Goal: Transaction & Acquisition: Purchase product/service

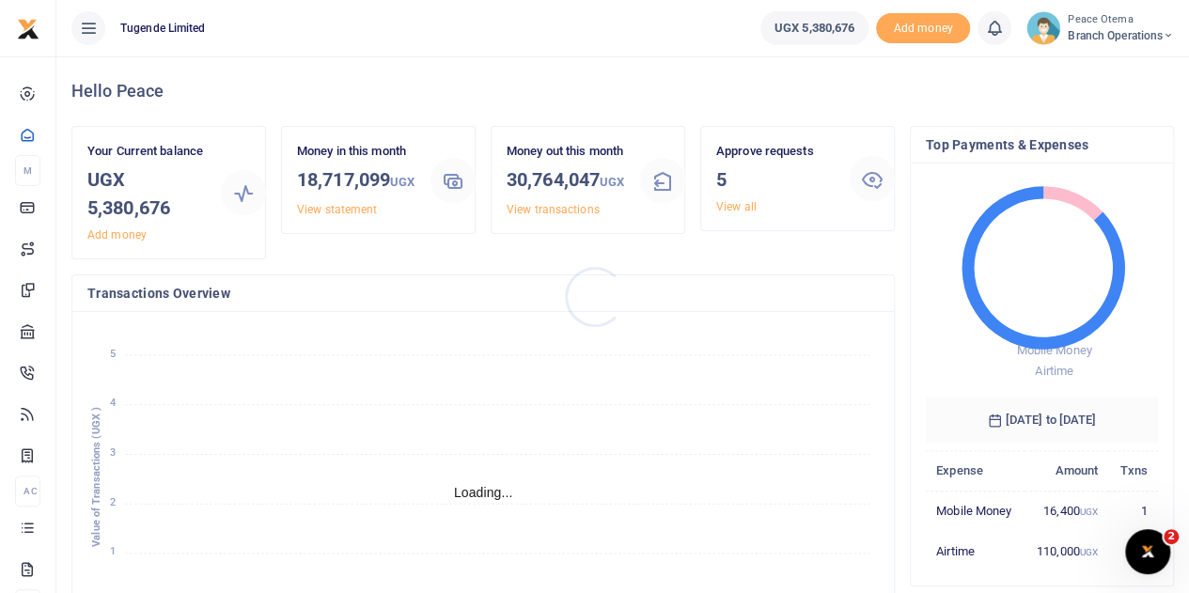
scroll to position [15, 15]
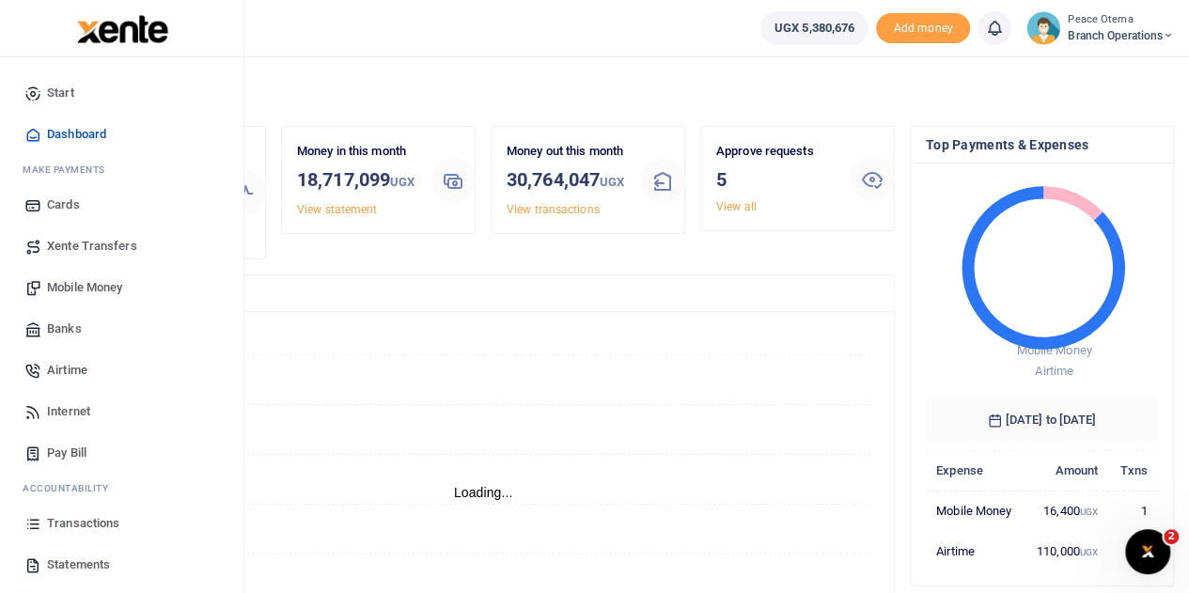
click at [86, 526] on span "Transactions" at bounding box center [83, 523] width 72 height 19
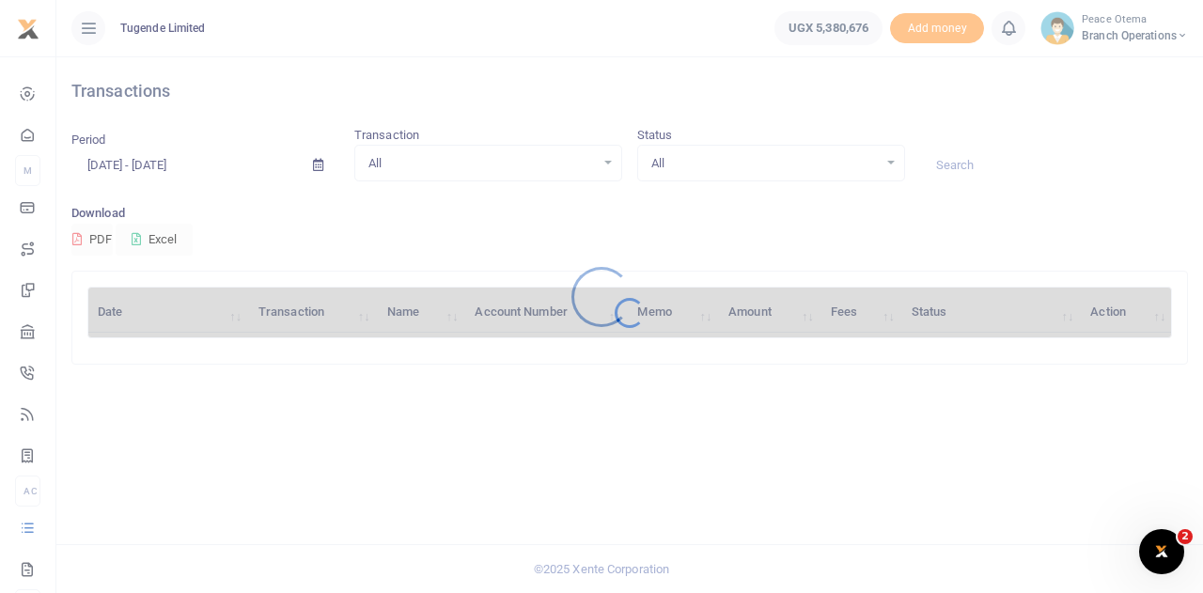
click at [983, 160] on div at bounding box center [601, 296] width 1203 height 593
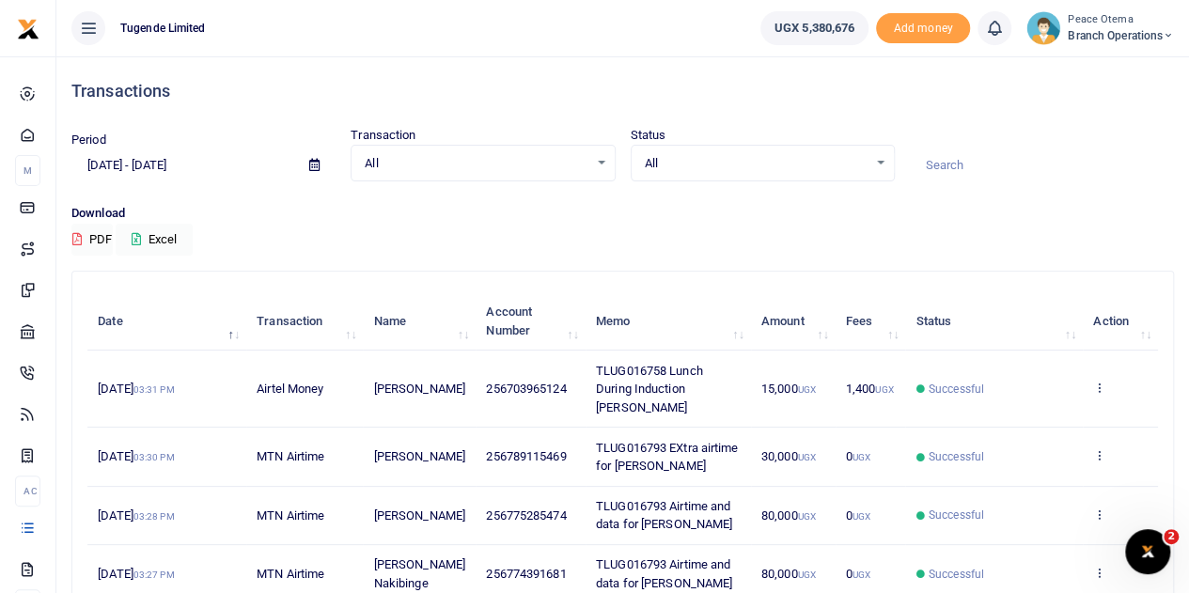
click at [983, 160] on div at bounding box center [594, 296] width 1189 height 593
click at [983, 160] on input at bounding box center [1042, 165] width 264 height 32
paste input "TLUG-016468"
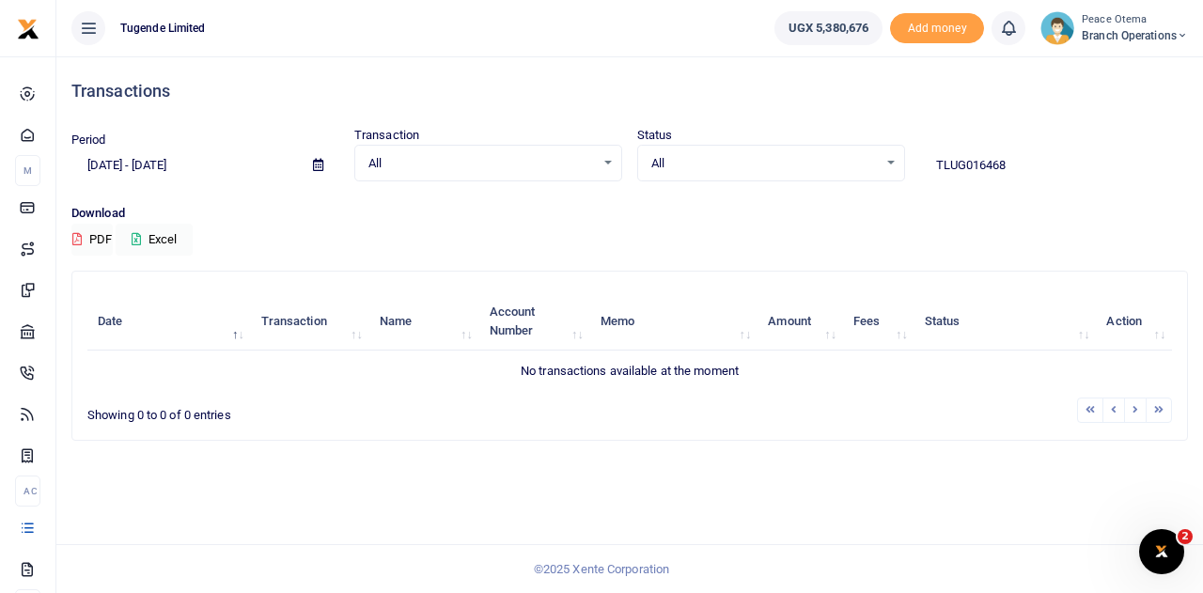
click at [962, 163] on input "TLUG016468" at bounding box center [1054, 165] width 268 height 32
drag, startPoint x: 1034, startPoint y: 163, endPoint x: 844, endPoint y: 177, distance: 190.4
click at [844, 177] on div "Period [DATE] - [DATE] Transaction All Select an option... All Airtime Internet…" at bounding box center [630, 153] width 1132 height 55
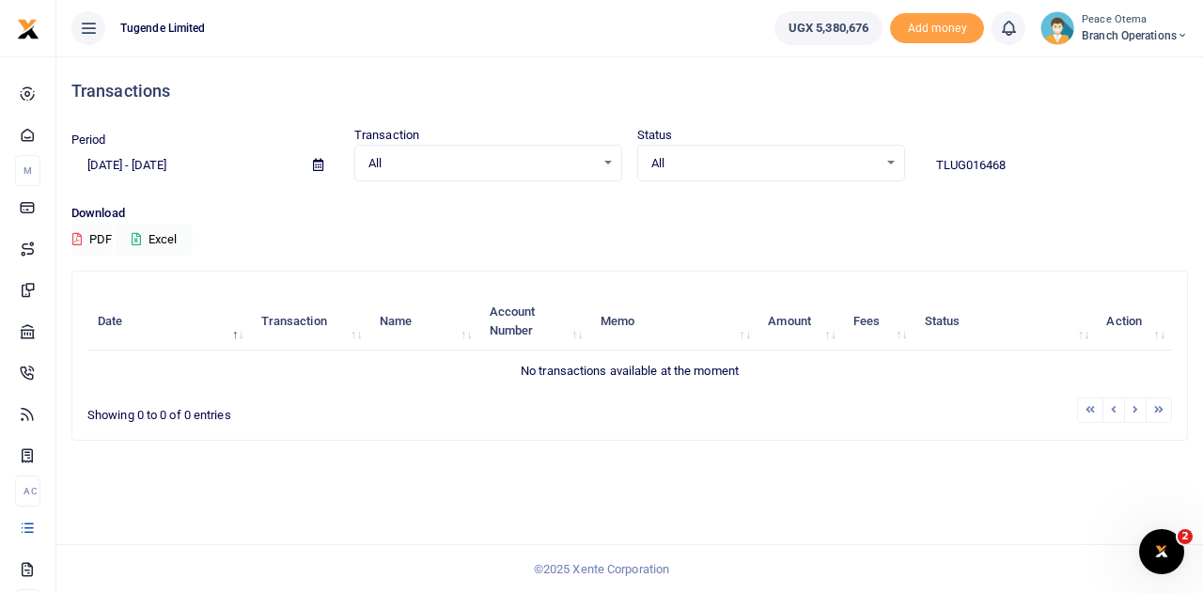
paste input "-016657"
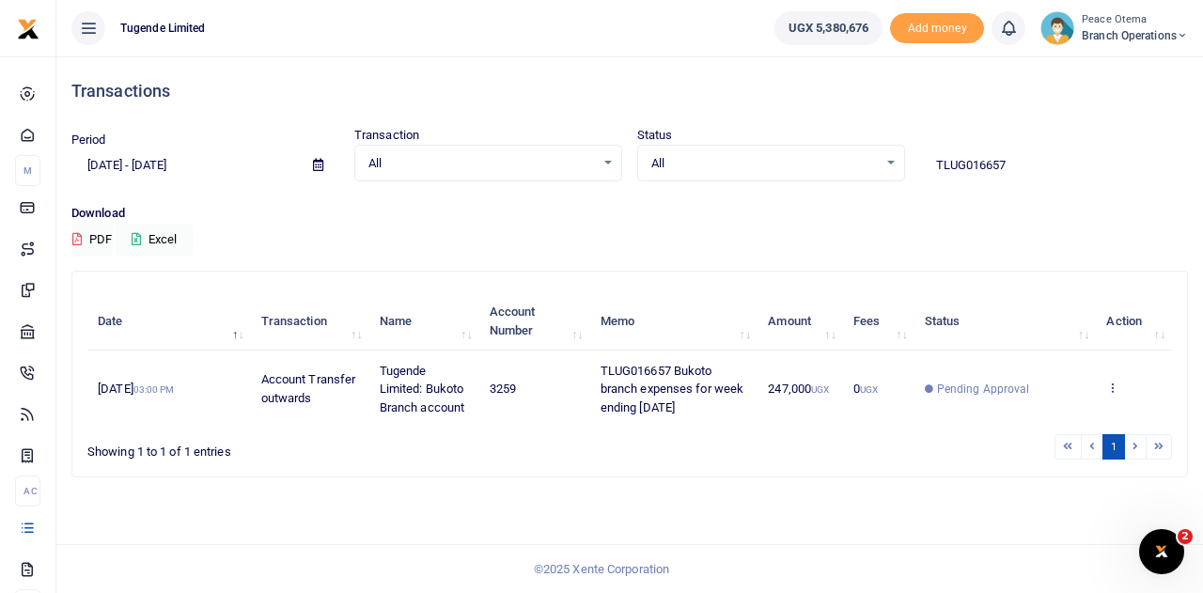
drag, startPoint x: 1041, startPoint y: 163, endPoint x: 821, endPoint y: 164, distance: 219.9
click at [821, 164] on div "Period [DATE] - [DATE] Transaction All Select an option... All Airtime Internet…" at bounding box center [630, 153] width 1132 height 55
paste input "-016652"
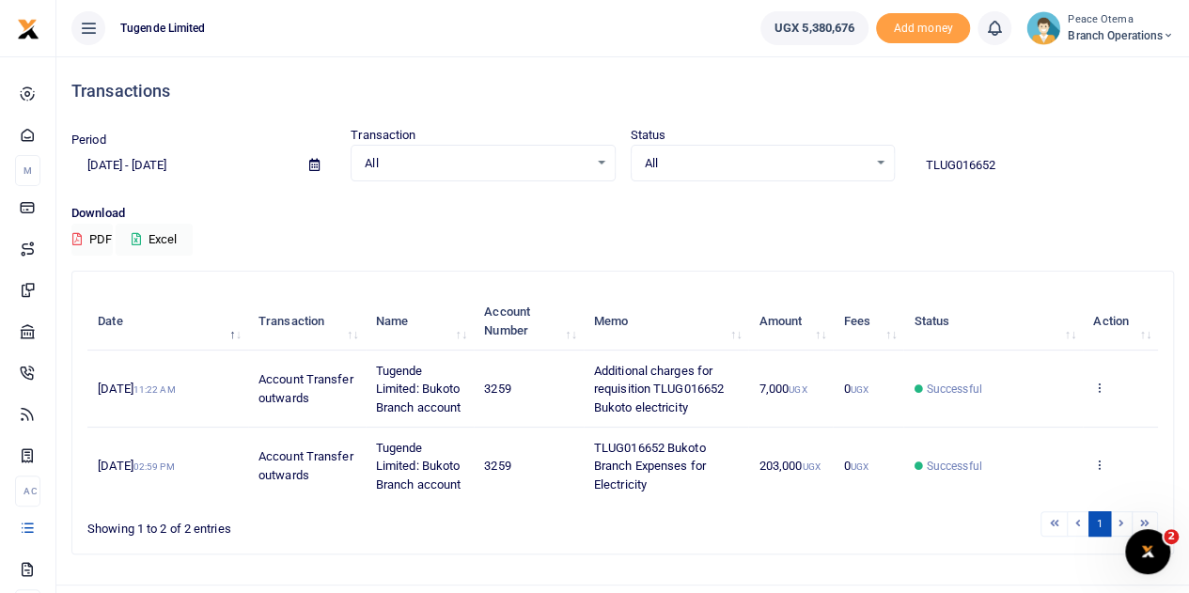
drag, startPoint x: 1000, startPoint y: 176, endPoint x: 850, endPoint y: 159, distance: 151.3
click at [850, 159] on div "Period [DATE] - [DATE] Transaction All Select an option... All Airtime Internet…" at bounding box center [622, 153] width 1117 height 55
paste input "-016666"
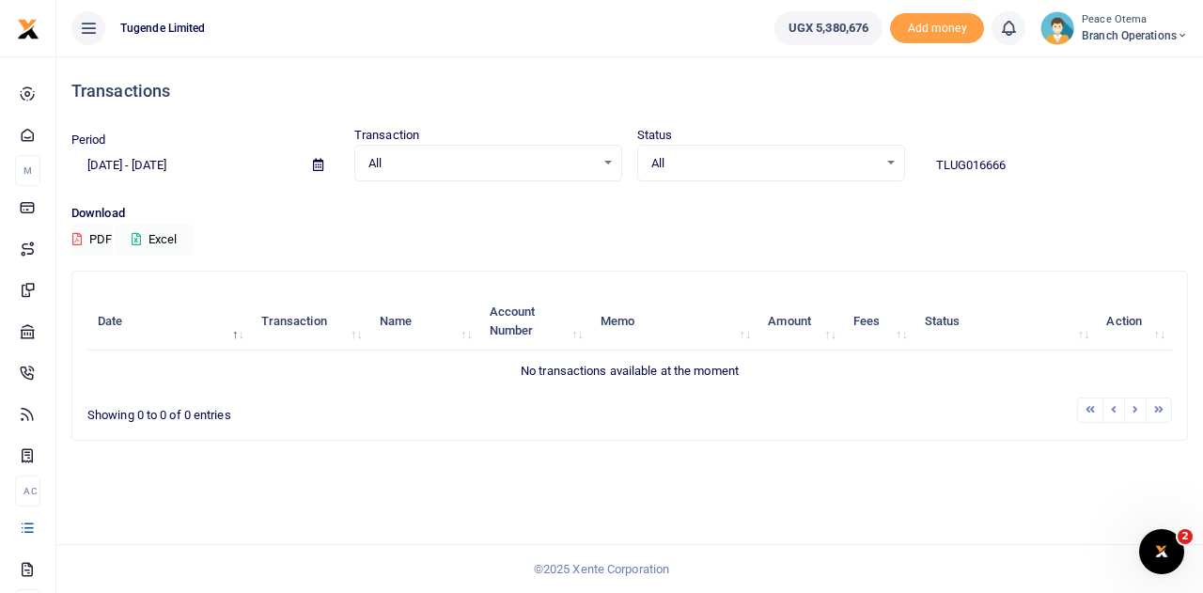
click at [1024, 164] on input "TLUG016666" at bounding box center [1054, 165] width 268 height 32
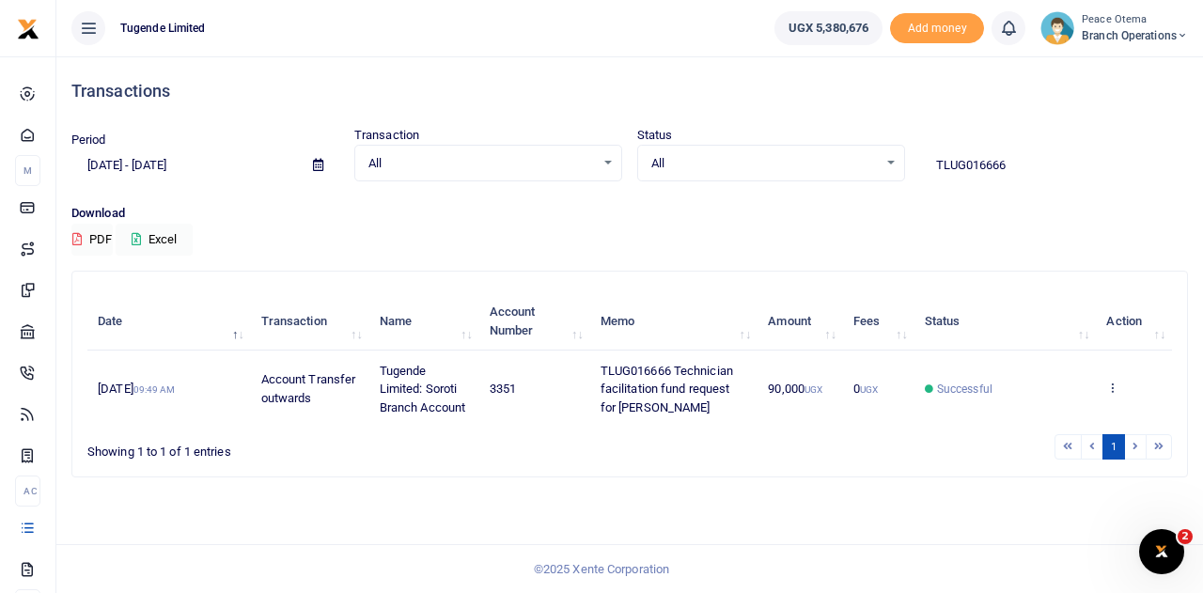
drag, startPoint x: 1041, startPoint y: 165, endPoint x: 841, endPoint y: 161, distance: 200.2
click at [841, 161] on div "Period [DATE] - [DATE] Transaction All Select an option... All Airtime Internet…" at bounding box center [630, 153] width 1132 height 55
paste input "-016569"
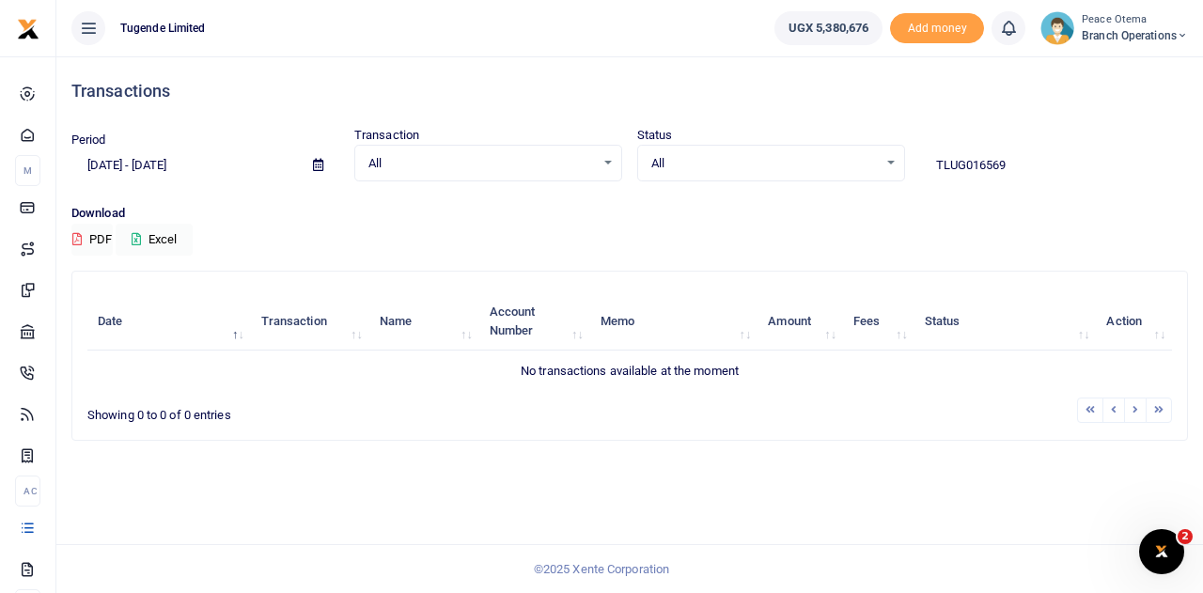
click at [1034, 164] on input "TLUG016569" at bounding box center [1054, 165] width 268 height 32
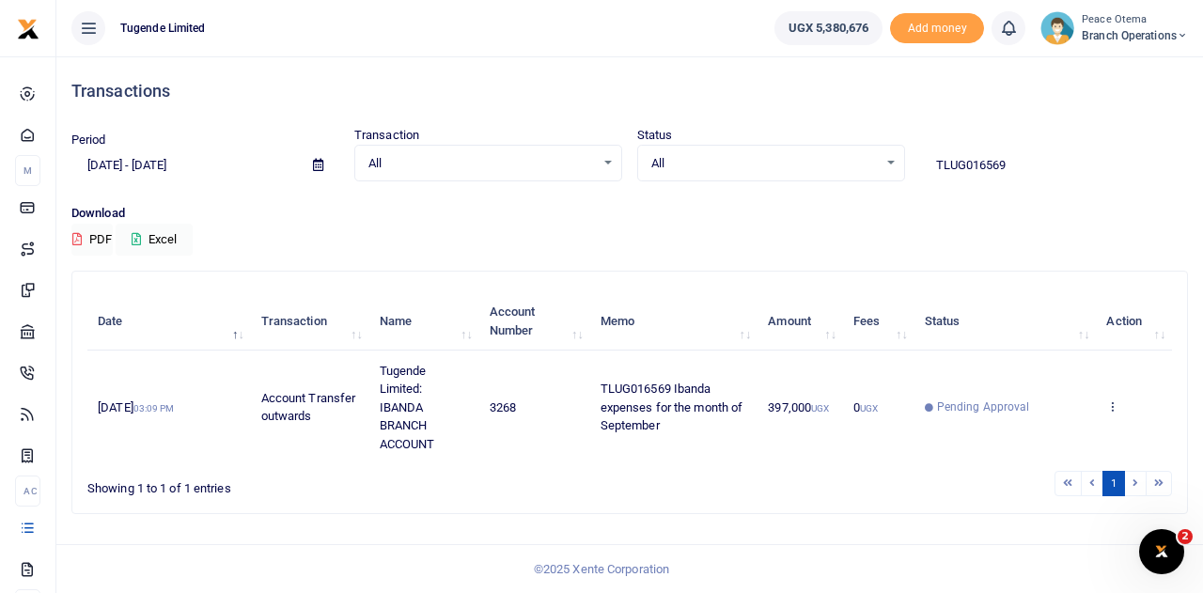
drag, startPoint x: 1016, startPoint y: 167, endPoint x: 841, endPoint y: 153, distance: 175.4
click at [841, 153] on div "Period [DATE] - [DATE] Transaction All Select an option... All Airtime Internet…" at bounding box center [630, 153] width 1132 height 55
paste input "-016643"
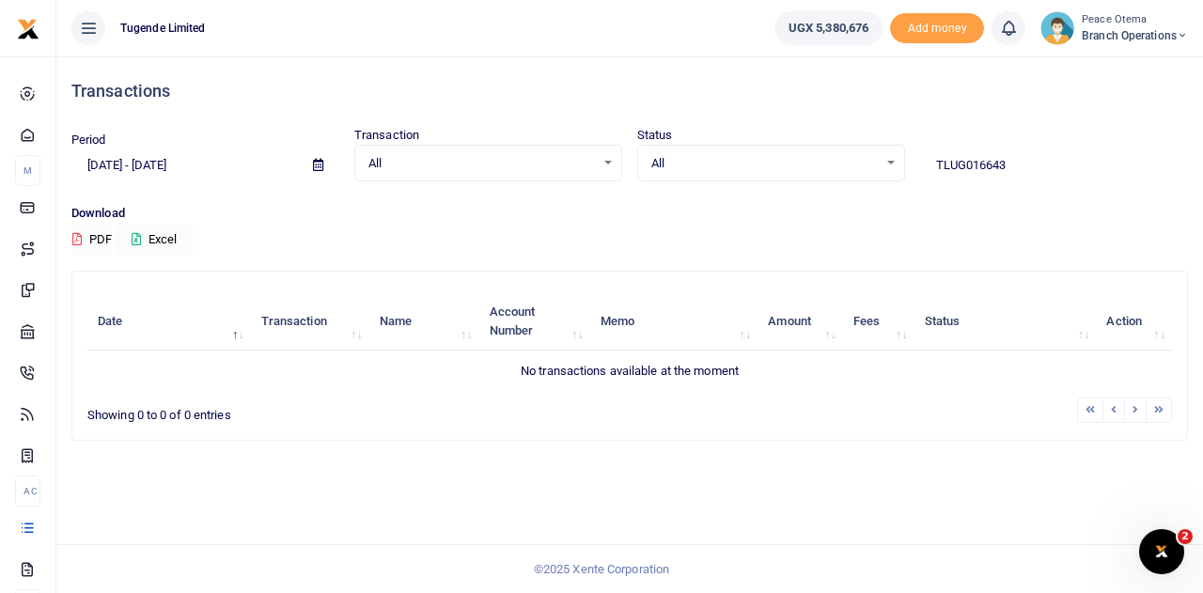
click at [1013, 161] on input "TLUG016643" at bounding box center [1054, 165] width 268 height 32
type input "TLUG016643"
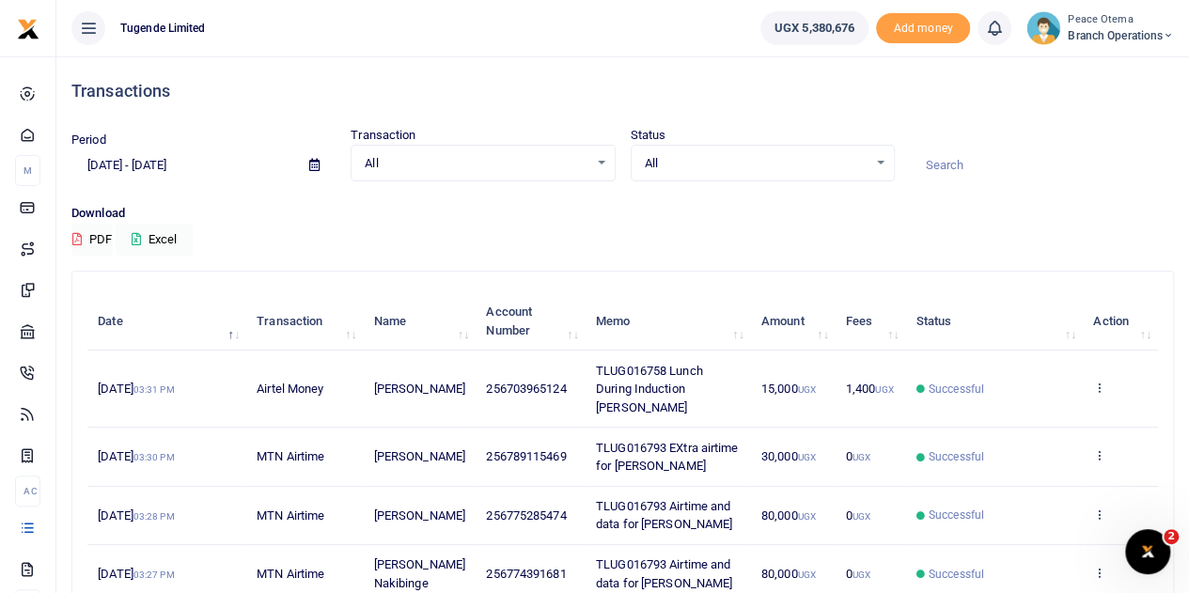
click at [940, 168] on input at bounding box center [1042, 165] width 264 height 32
paste input "TLUG-016487"
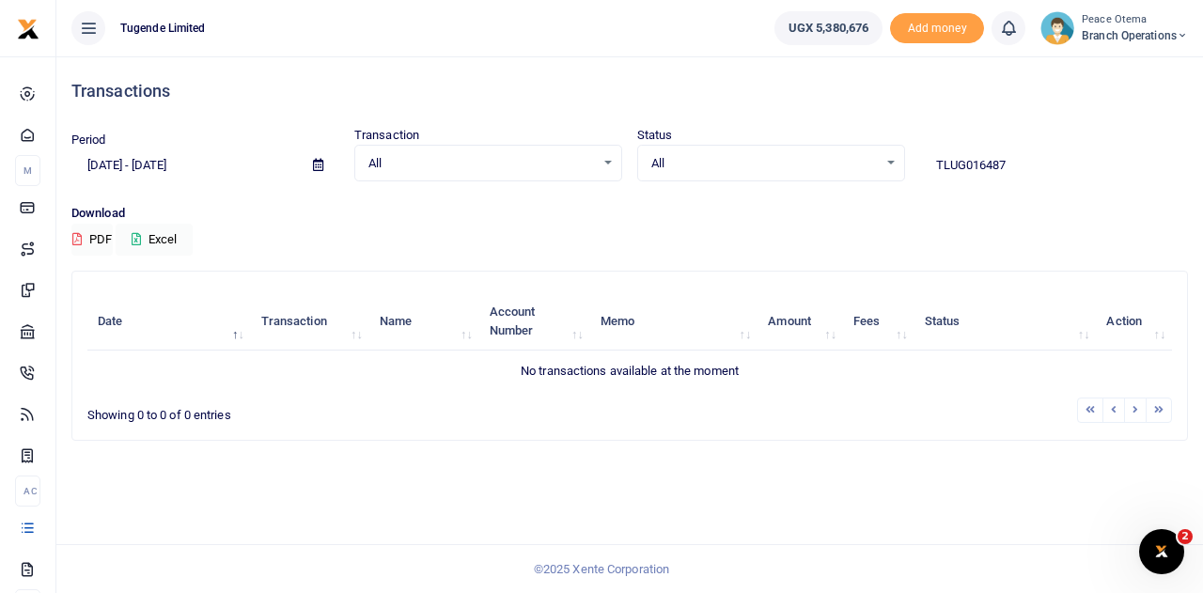
click at [1023, 164] on input "TLUG016487" at bounding box center [1054, 165] width 268 height 32
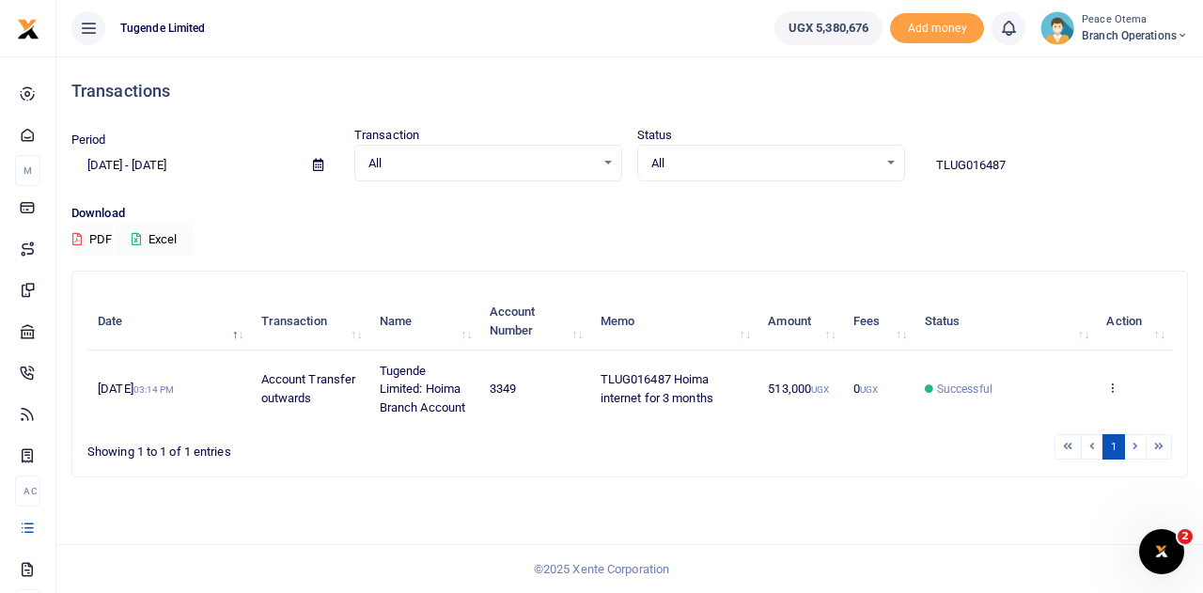
drag, startPoint x: 1015, startPoint y: 146, endPoint x: 1015, endPoint y: 164, distance: 18.8
click at [1015, 164] on div "TLUG016487" at bounding box center [1054, 156] width 283 height 51
drag, startPoint x: 1028, startPoint y: 166, endPoint x: 875, endPoint y: 156, distance: 153.5
click at [875, 156] on div "Period [DATE] - [DATE] Transaction All Select an option... All Airtime Internet…" at bounding box center [630, 153] width 1132 height 55
paste input "-016484"
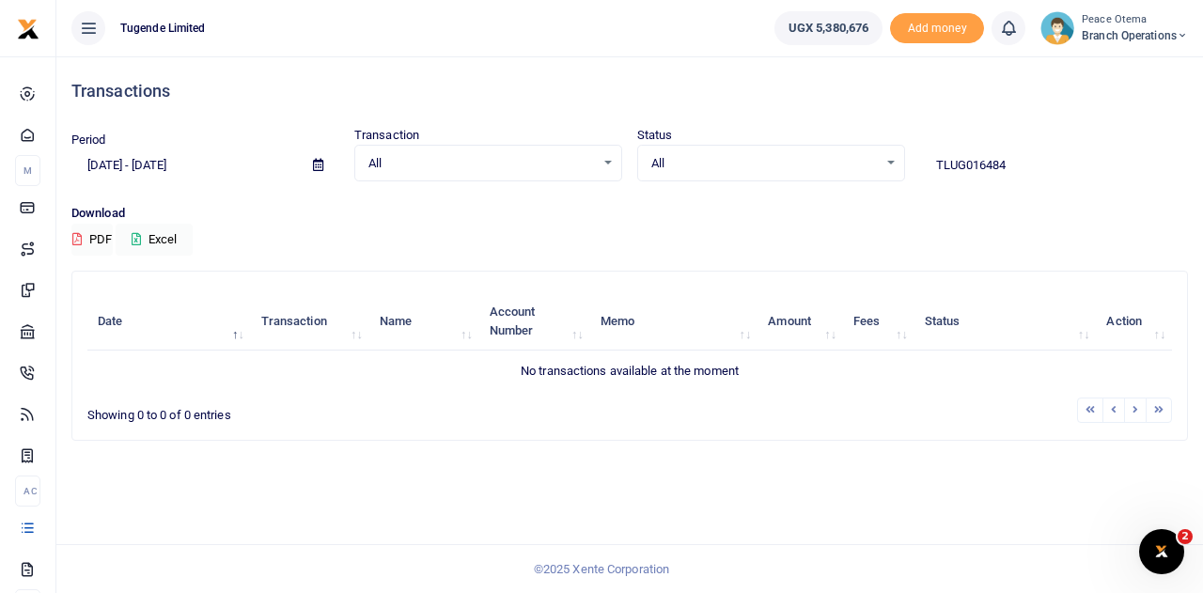
click at [1015, 170] on input "TLUG016484" at bounding box center [1054, 165] width 268 height 32
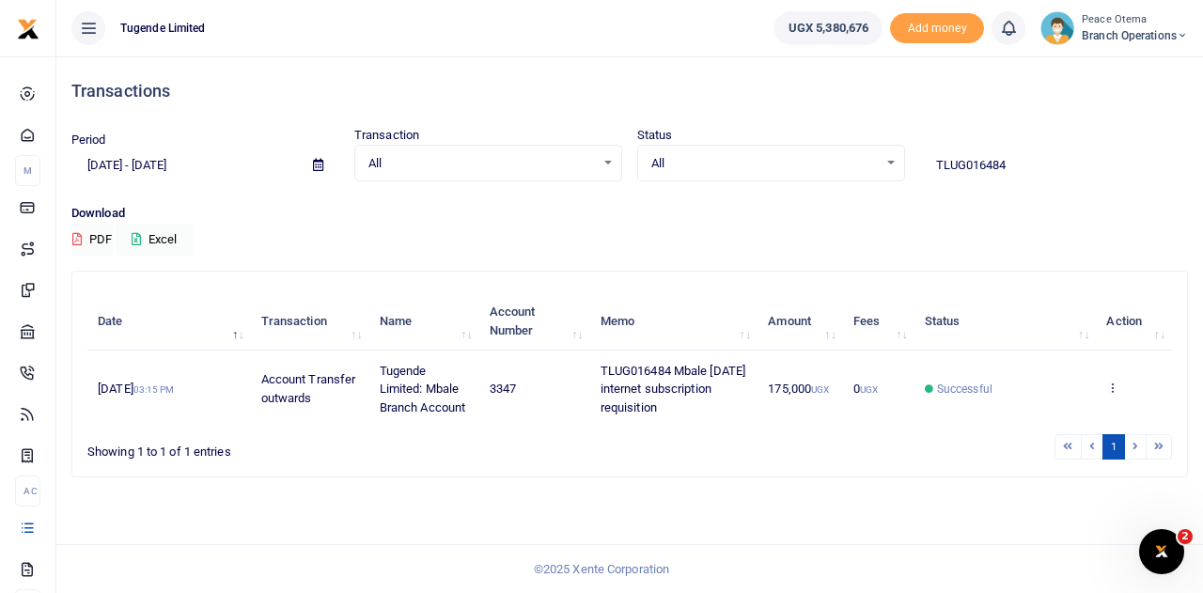
drag, startPoint x: 1031, startPoint y: 173, endPoint x: 827, endPoint y: 143, distance: 206.1
click at [827, 143] on div "Period 08/21/2025 - 09/19/2025 Transaction All Select an option... All Airtime …" at bounding box center [630, 153] width 1132 height 55
paste input "-016661"
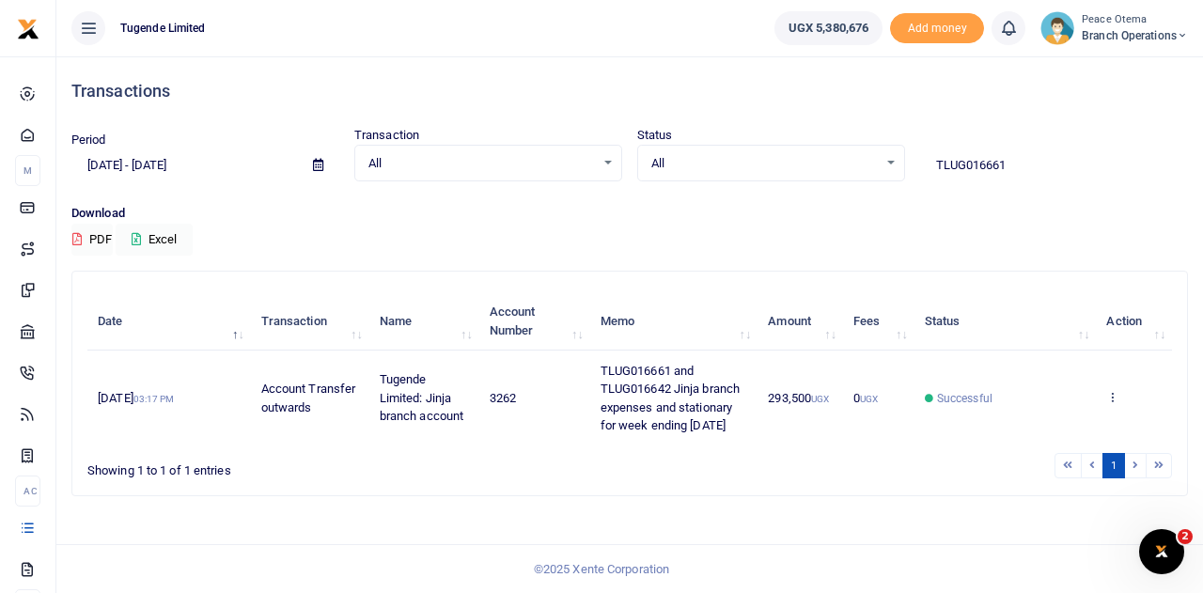
drag, startPoint x: 1011, startPoint y: 162, endPoint x: 865, endPoint y: 146, distance: 147.5
click at [865, 146] on div "Period 08/21/2025 - 09/19/2025 Transaction All Select an option... All Airtime …" at bounding box center [630, 153] width 1132 height 55
paste input "-016626"
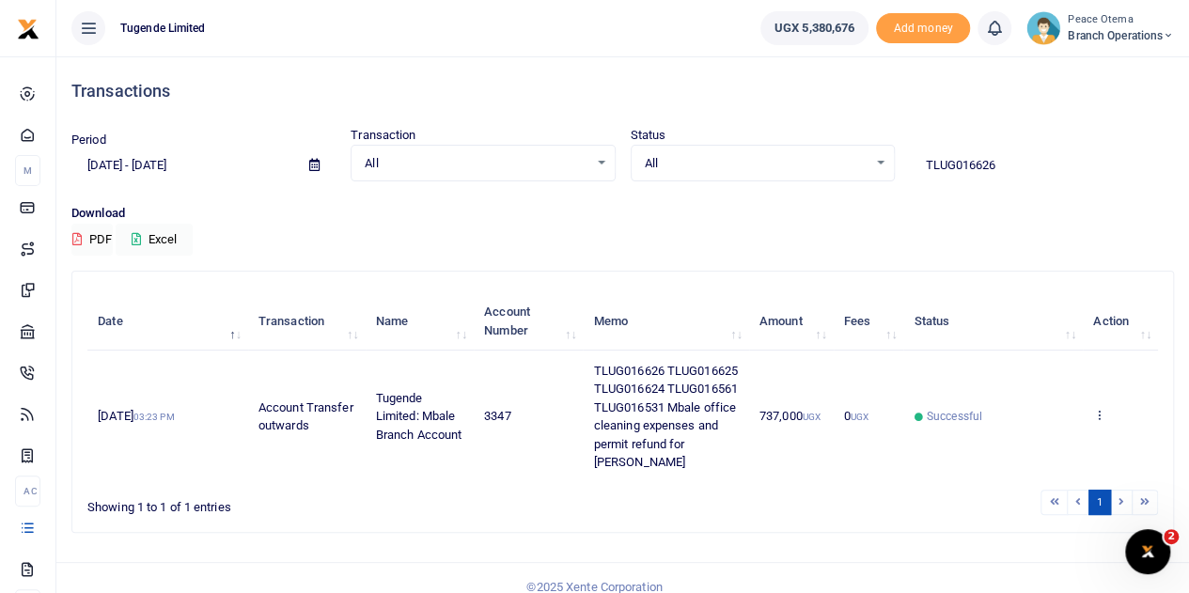
drag, startPoint x: 1009, startPoint y: 164, endPoint x: 714, endPoint y: 148, distance: 295.6
click at [714, 148] on div "Period 08/21/2025 - 09/19/2025 Transaction All Select an option... All Airtime …" at bounding box center [622, 153] width 1117 height 55
paste input "-016623"
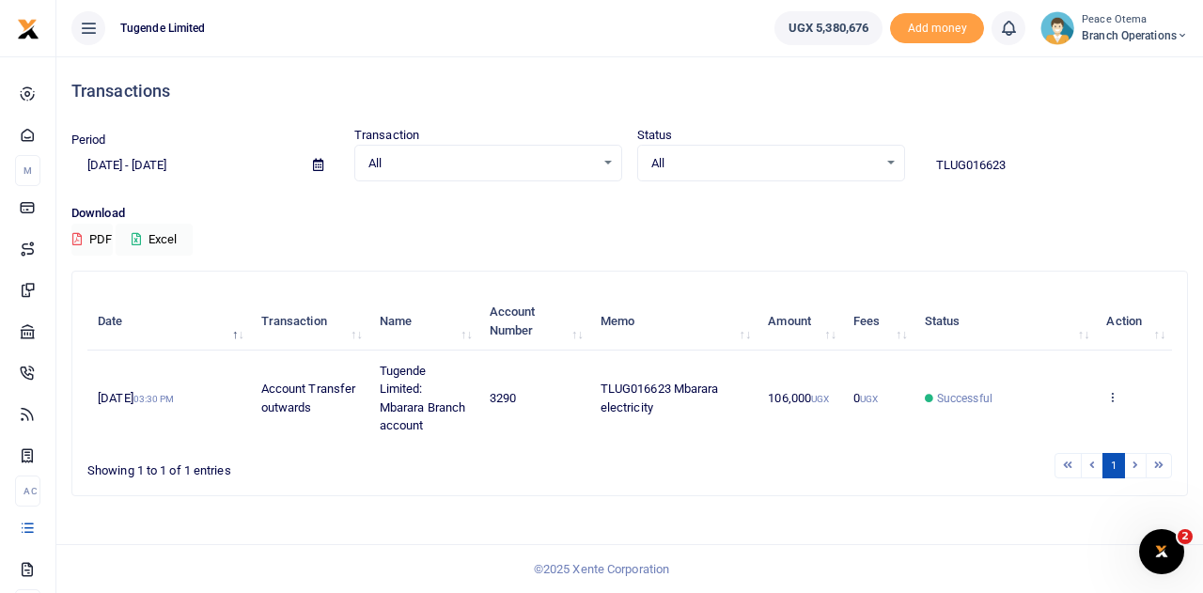
drag, startPoint x: 1036, startPoint y: 160, endPoint x: 854, endPoint y: 148, distance: 181.8
click at [854, 148] on div "Period [DATE] - [DATE] Transaction All Select an option... All Airtime Internet…" at bounding box center [630, 153] width 1132 height 55
paste input "-016560"
drag, startPoint x: 1023, startPoint y: 150, endPoint x: 840, endPoint y: 141, distance: 182.6
click at [840, 141] on div "Period 08/21/2025 - 09/19/2025 Transaction All Select an option... All Airtime …" at bounding box center [630, 153] width 1132 height 55
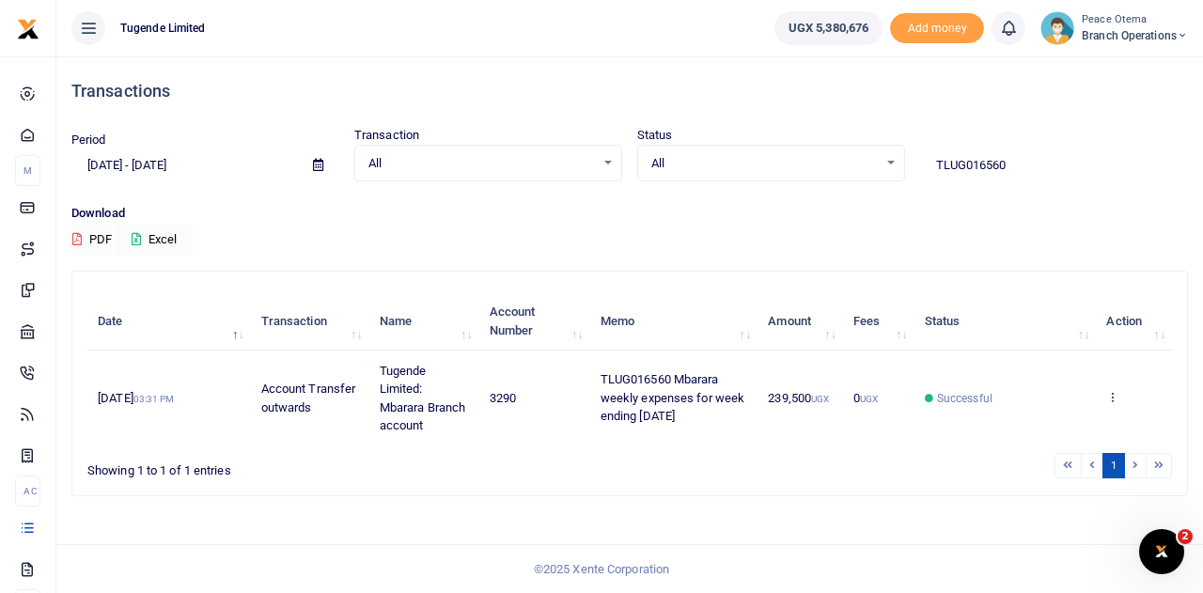
paste input "-016583"
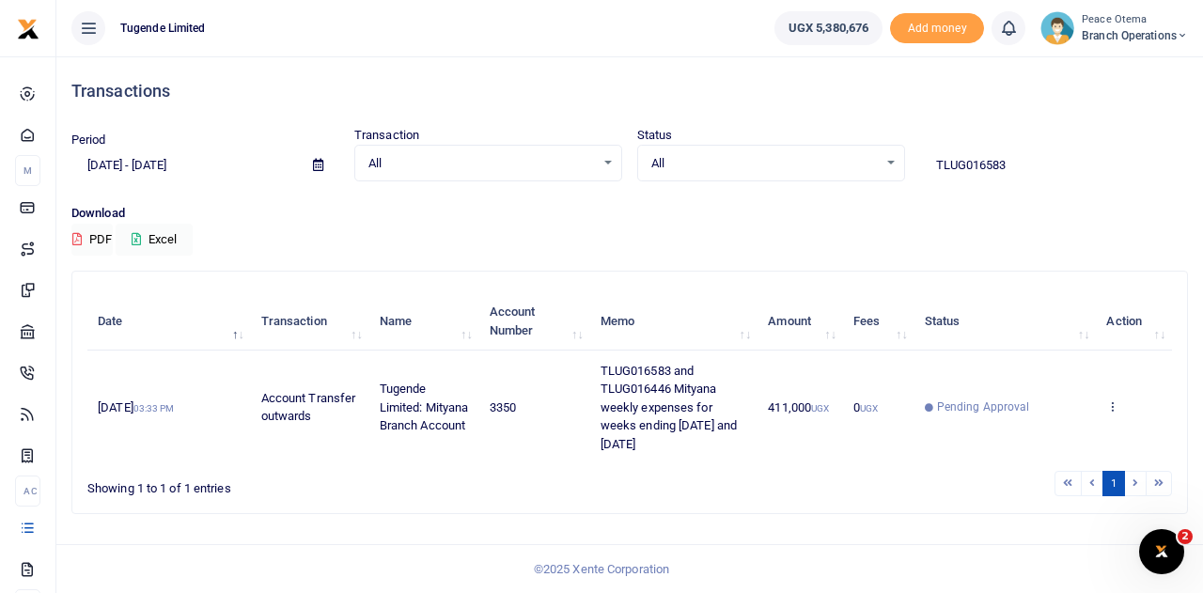
drag, startPoint x: 1027, startPoint y: 157, endPoint x: 801, endPoint y: 137, distance: 227.4
click at [801, 137] on div "Period 08/21/2025 - 09/19/2025 Transaction All Select an option... All Airtime …" at bounding box center [630, 153] width 1132 height 55
paste input "-016660"
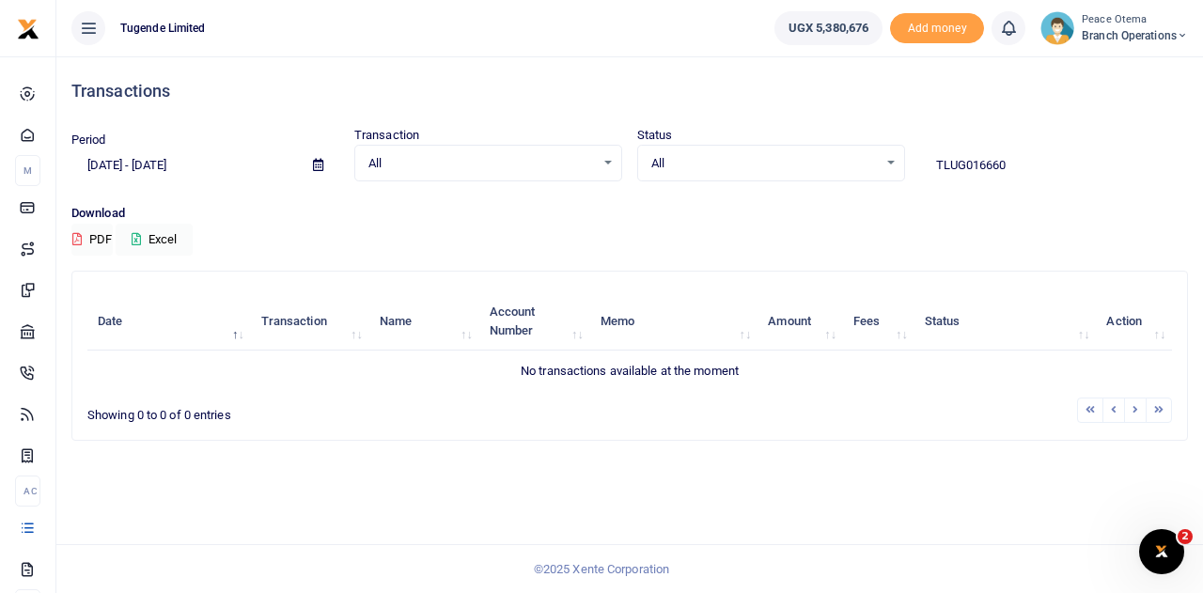
click at [1027, 158] on input "TLUG016660" at bounding box center [1054, 165] width 268 height 32
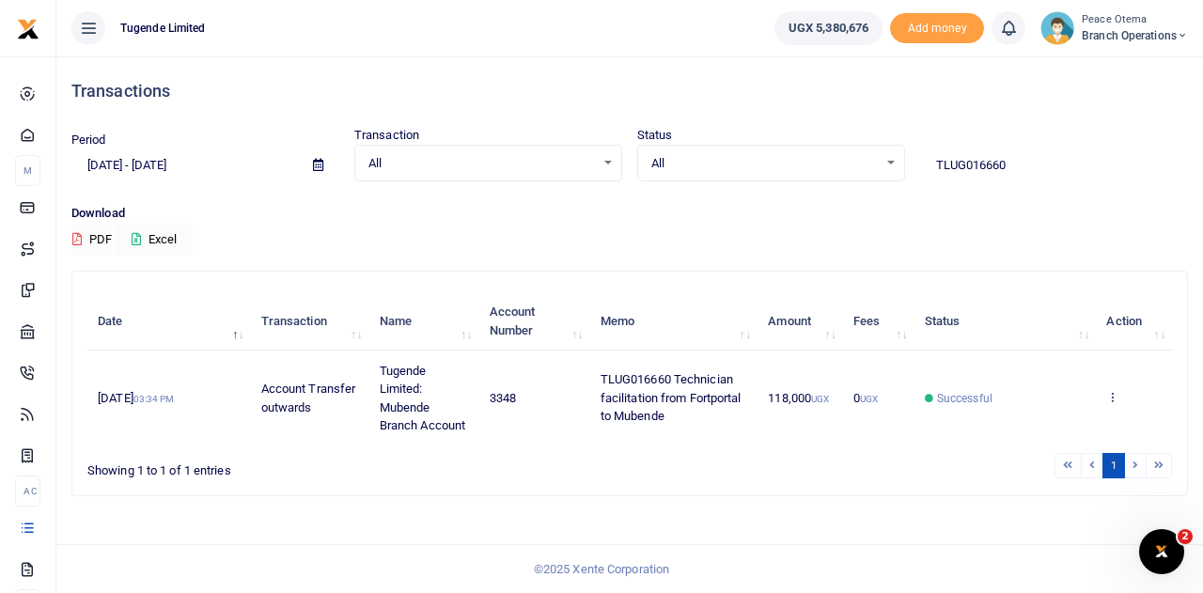
drag, startPoint x: 1008, startPoint y: 166, endPoint x: 780, endPoint y: 187, distance: 229.3
click at [780, 187] on div "Period 08/21/2025 - 09/19/2025 Transaction All Select an option... All Airtime …" at bounding box center [630, 165] width 1132 height 78
paste input "-016637"
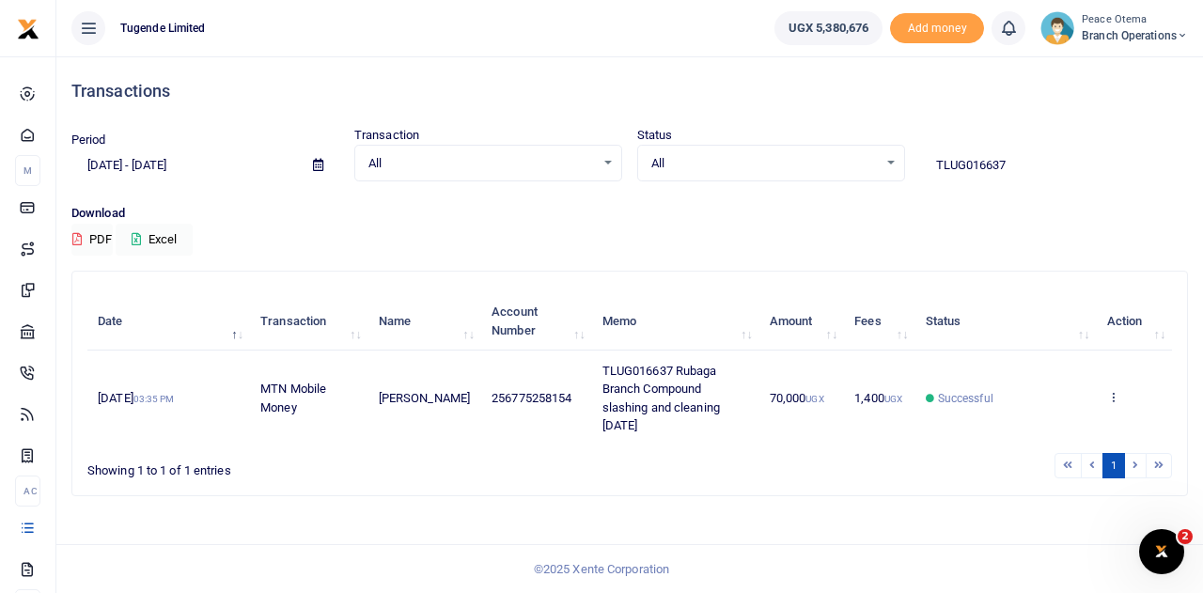
drag, startPoint x: 1023, startPoint y: 163, endPoint x: 860, endPoint y: 166, distance: 162.6
click at [860, 166] on div "Period 08/21/2025 - 09/19/2025 Transaction All Select an option... All Airtime …" at bounding box center [630, 153] width 1132 height 55
paste input "-016634"
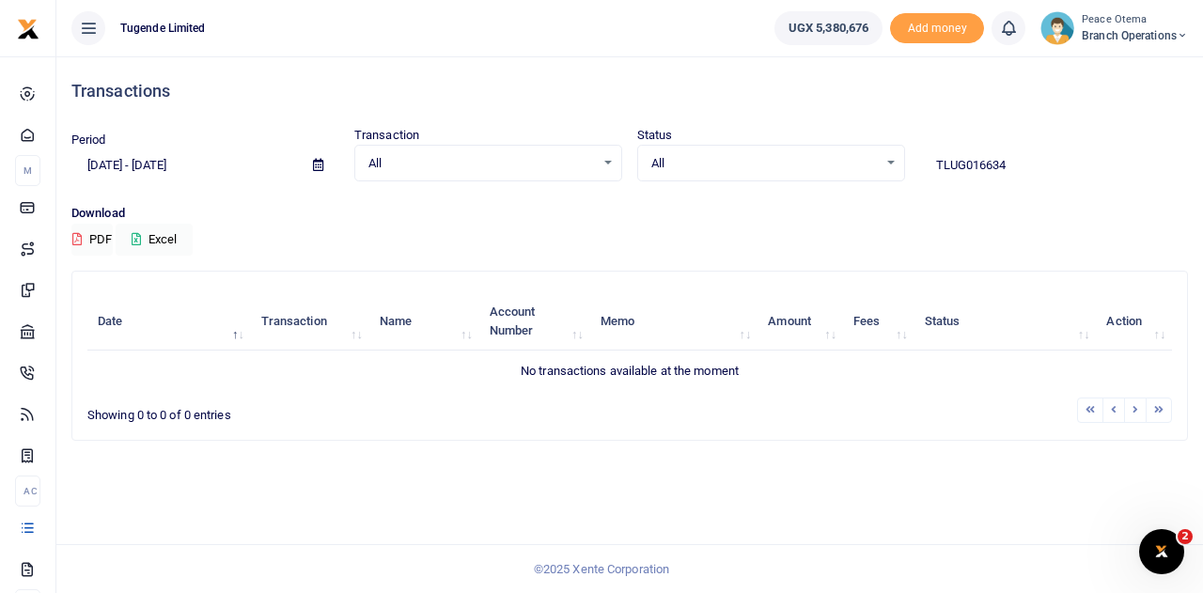
click at [1023, 159] on input "TLUG016634" at bounding box center [1054, 165] width 268 height 32
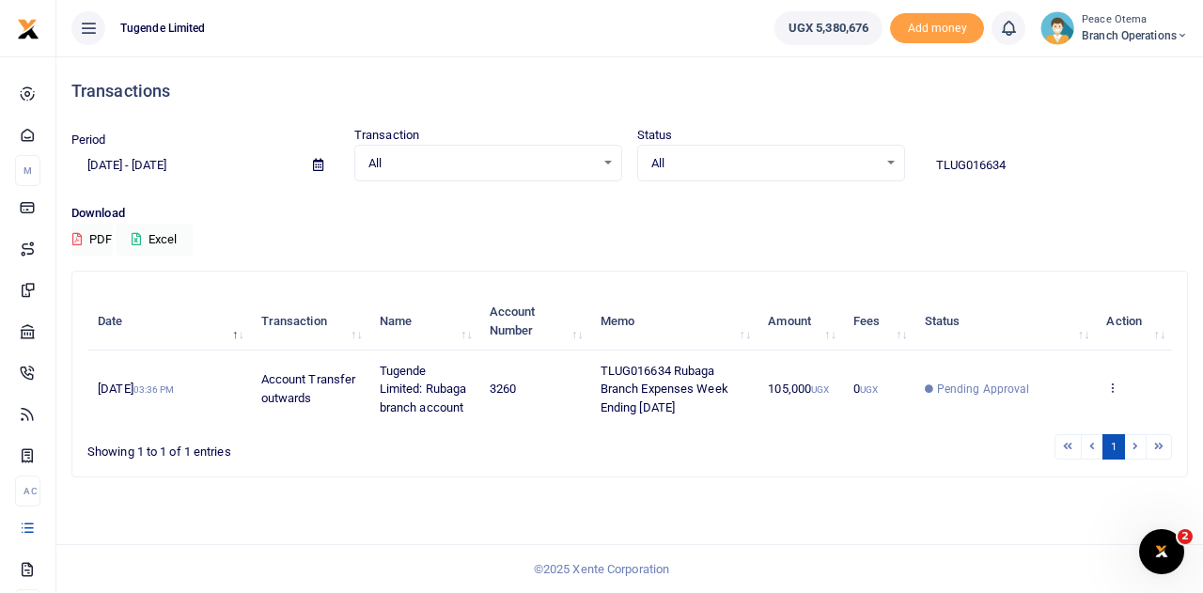
drag, startPoint x: 1024, startPoint y: 172, endPoint x: 836, endPoint y: 139, distance: 191.7
click at [836, 139] on div "Period 08/21/2025 - 09/19/2025 Transaction All Select an option... All Airtime …" at bounding box center [630, 153] width 1132 height 55
paste input "-016635"
drag, startPoint x: 1015, startPoint y: 159, endPoint x: 848, endPoint y: 163, distance: 167.3
click at [848, 163] on div "Period 08/21/2025 - 09/19/2025 Transaction All Select an option... All Airtime …" at bounding box center [630, 153] width 1132 height 55
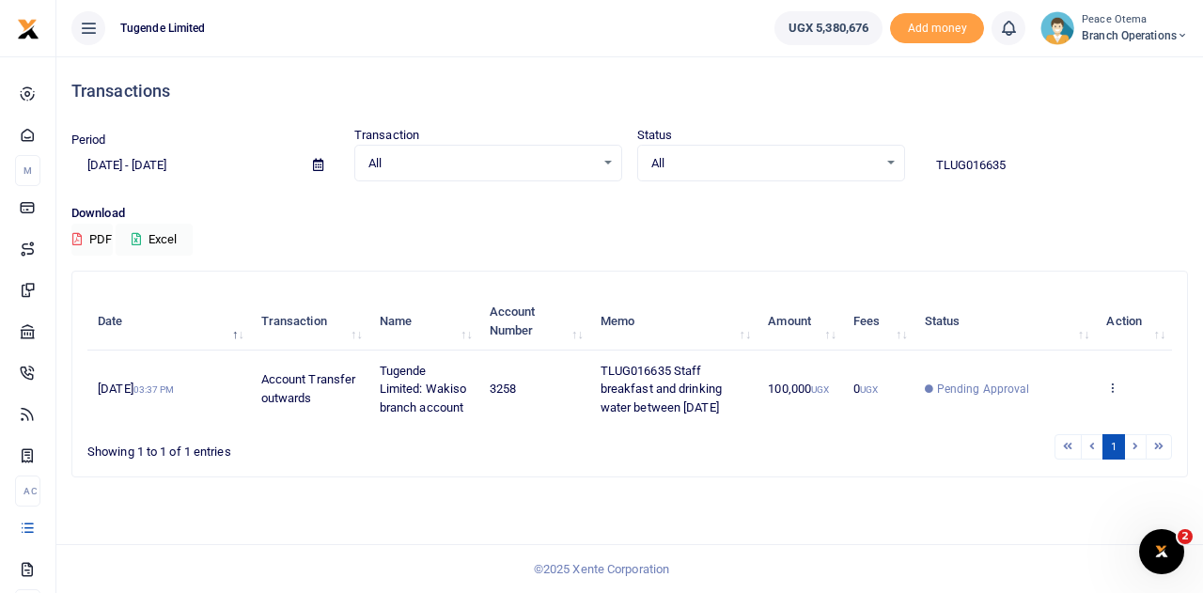
paste input "-016692"
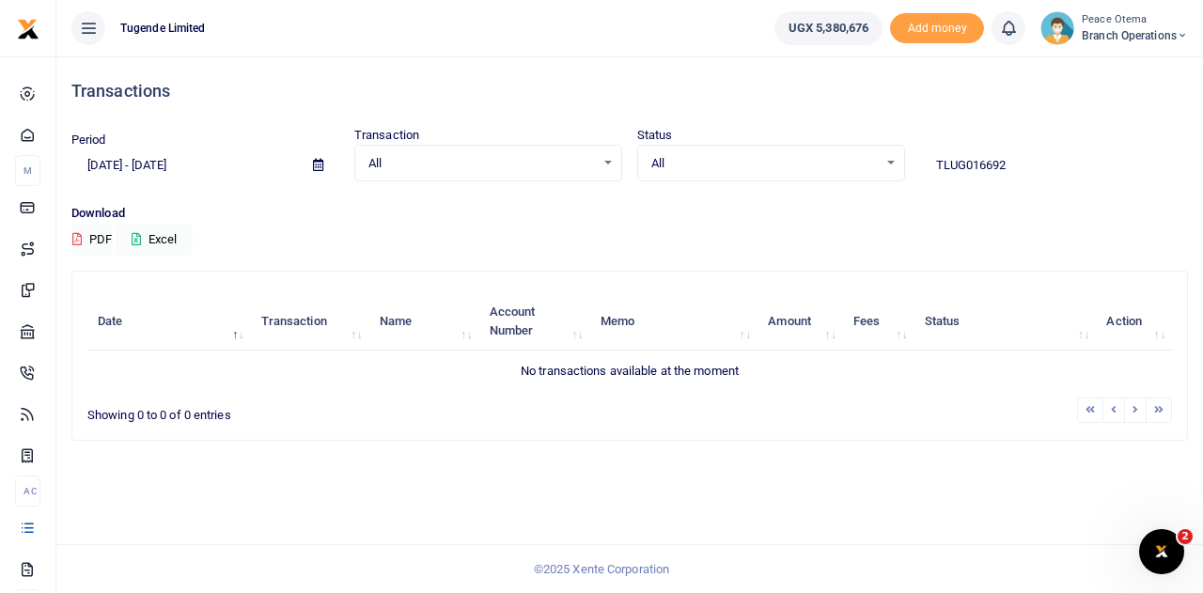
click at [1011, 164] on input "TLUG016692" at bounding box center [1054, 165] width 268 height 32
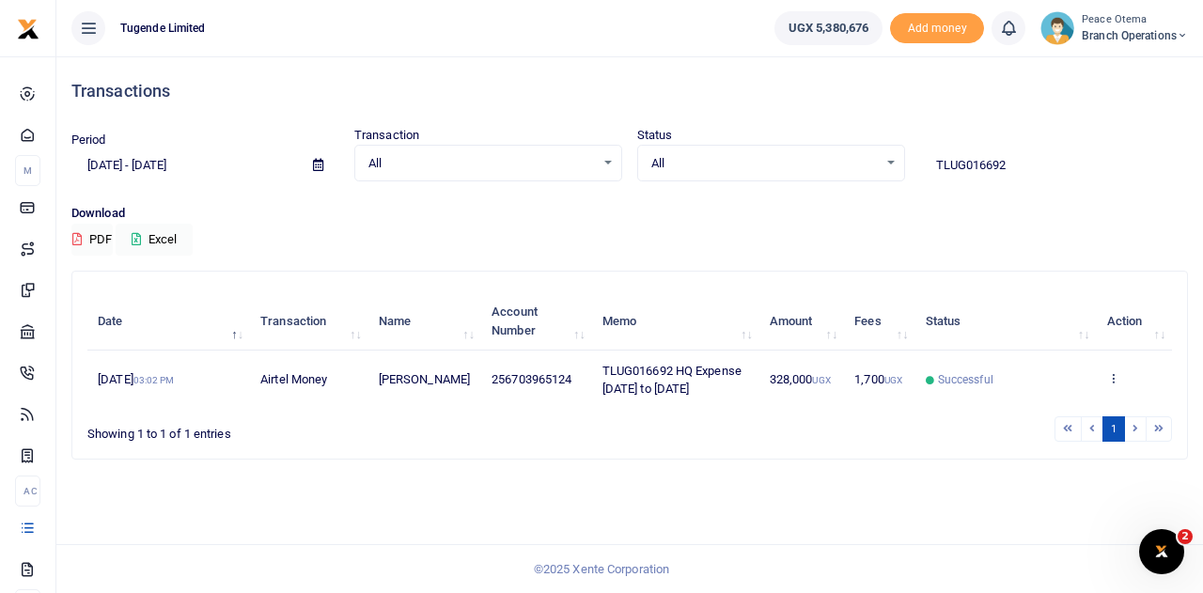
drag, startPoint x: 1027, startPoint y: 163, endPoint x: 836, endPoint y: 164, distance: 190.8
click at [836, 164] on div "Period [DATE] - [DATE] Transaction All Select an option... All Airtime Internet…" at bounding box center [630, 153] width 1132 height 55
paste input "-016740"
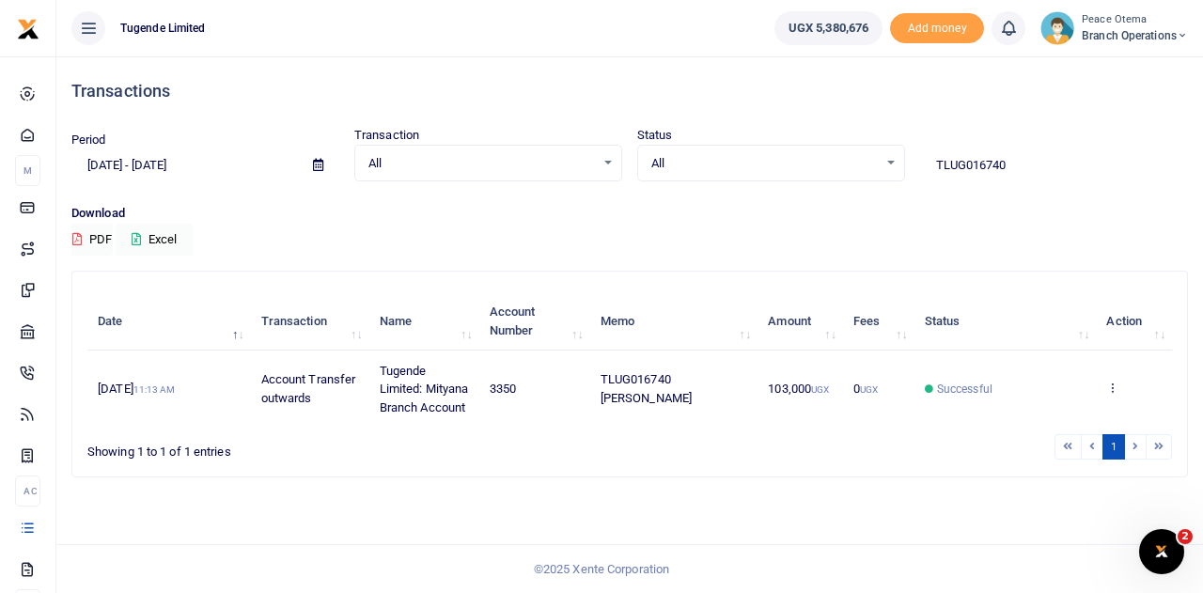
drag, startPoint x: 1019, startPoint y: 170, endPoint x: 776, endPoint y: 164, distance: 242.5
click at [776, 164] on div "Period [DATE] - [DATE] Transaction All Select an option... All Airtime Internet…" at bounding box center [630, 153] width 1132 height 55
paste input "-016797"
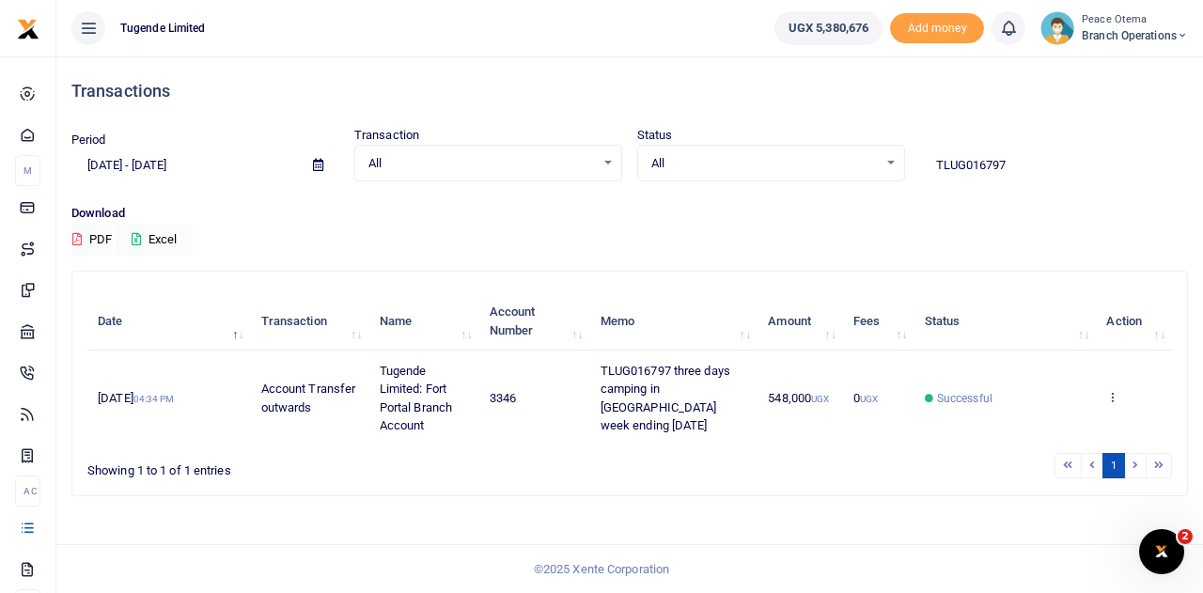
drag, startPoint x: 1032, startPoint y: 168, endPoint x: 799, endPoint y: 153, distance: 233.6
click at [799, 153] on div "Period [DATE] - [DATE] Transaction All Select an option... All Airtime Internet…" at bounding box center [630, 153] width 1132 height 55
paste input "-016805"
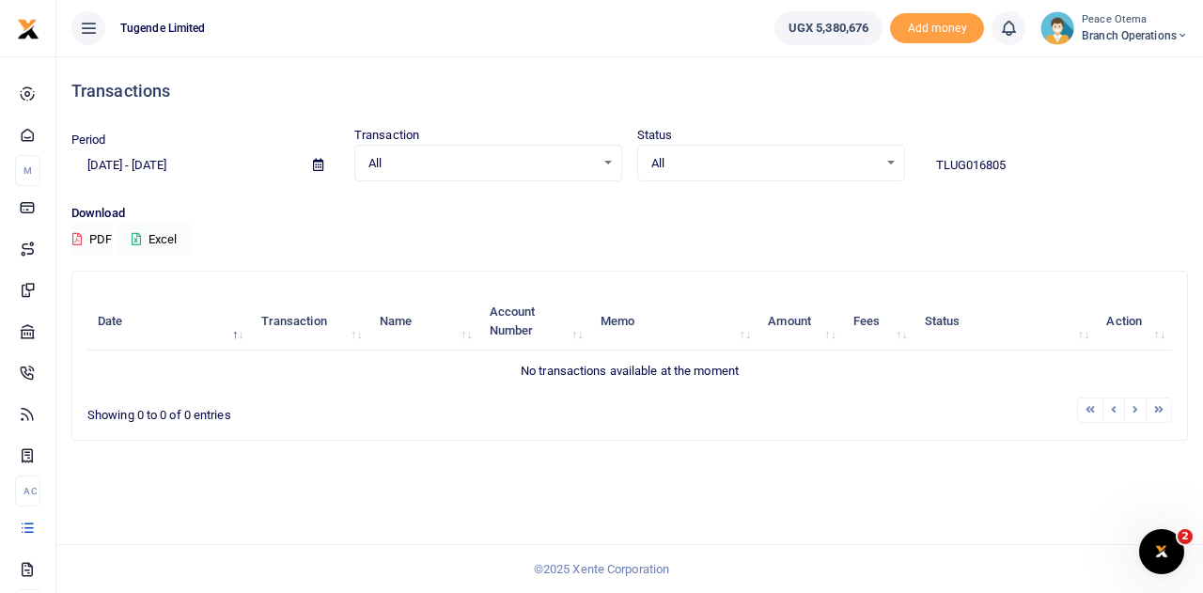
type input "TLUG016805"
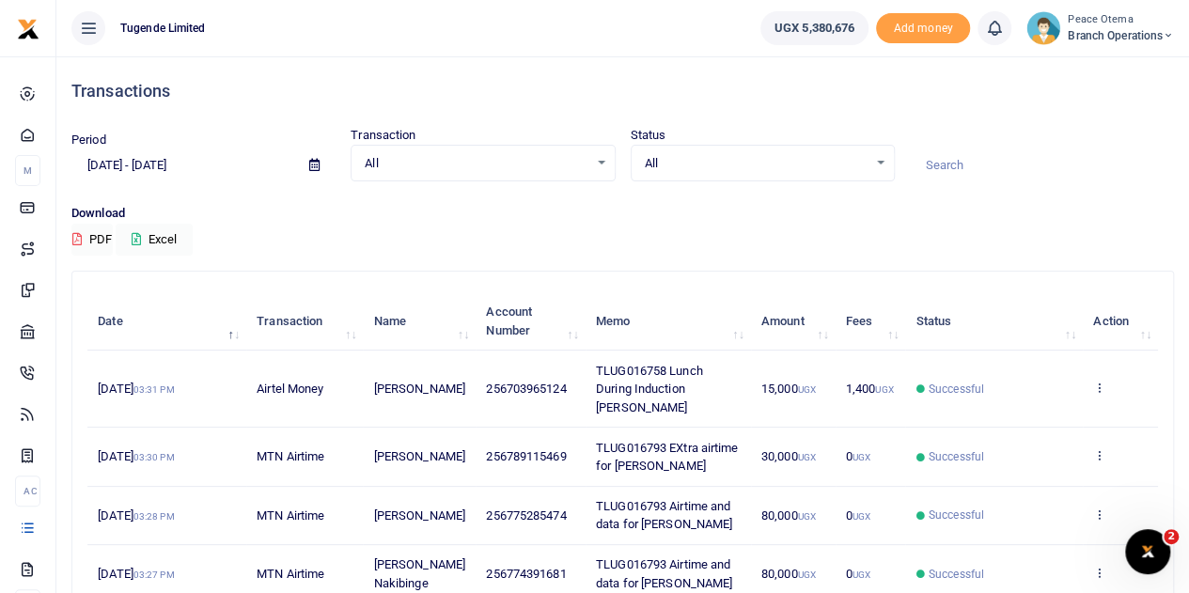
click at [974, 163] on input at bounding box center [1042, 165] width 264 height 32
paste input "TLUG-016644"
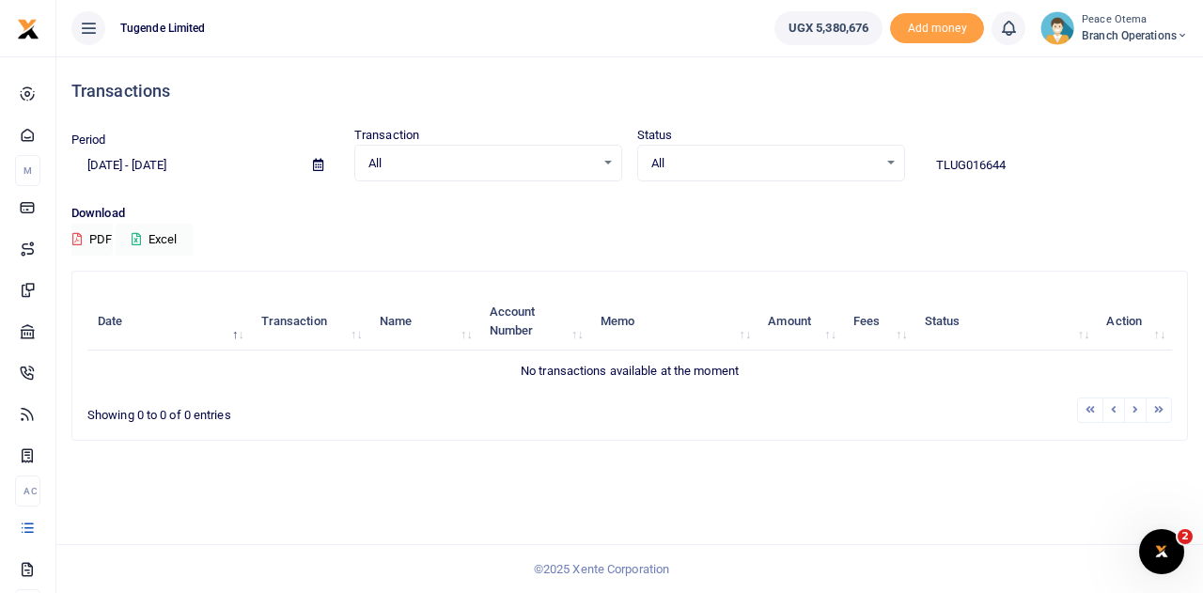
click at [1021, 174] on input "TLUG016644" at bounding box center [1054, 165] width 268 height 32
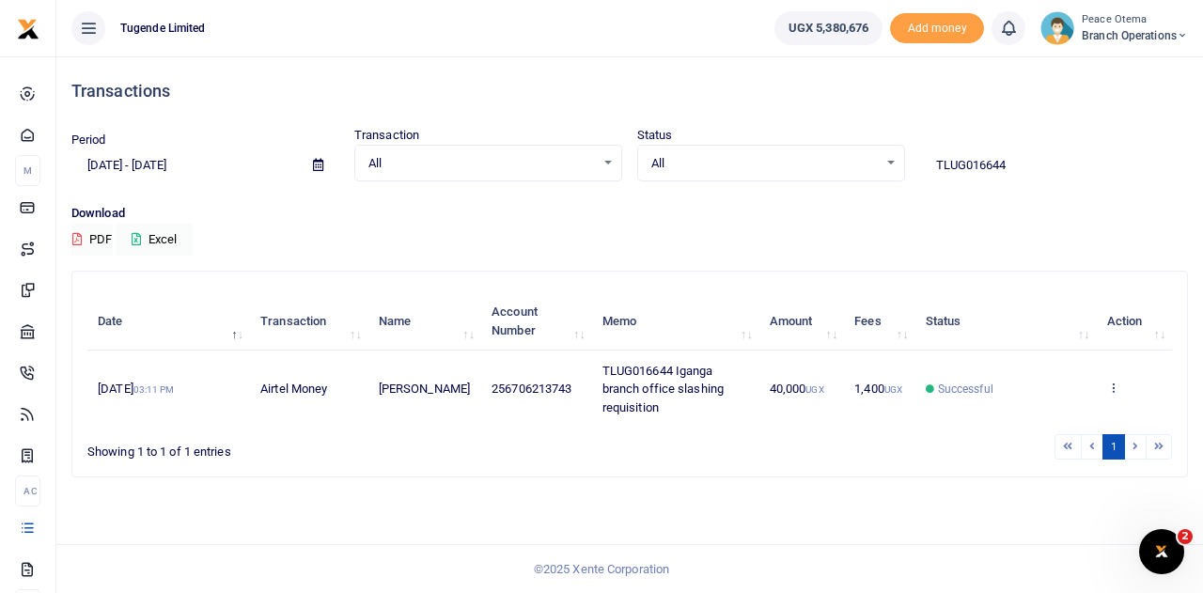
drag, startPoint x: 1021, startPoint y: 170, endPoint x: 867, endPoint y: 159, distance: 154.5
click at [867, 159] on div "Period [DATE] - [DATE] Transaction All Select an option... All Airtime Internet…" at bounding box center [630, 153] width 1132 height 55
paste input "-016468"
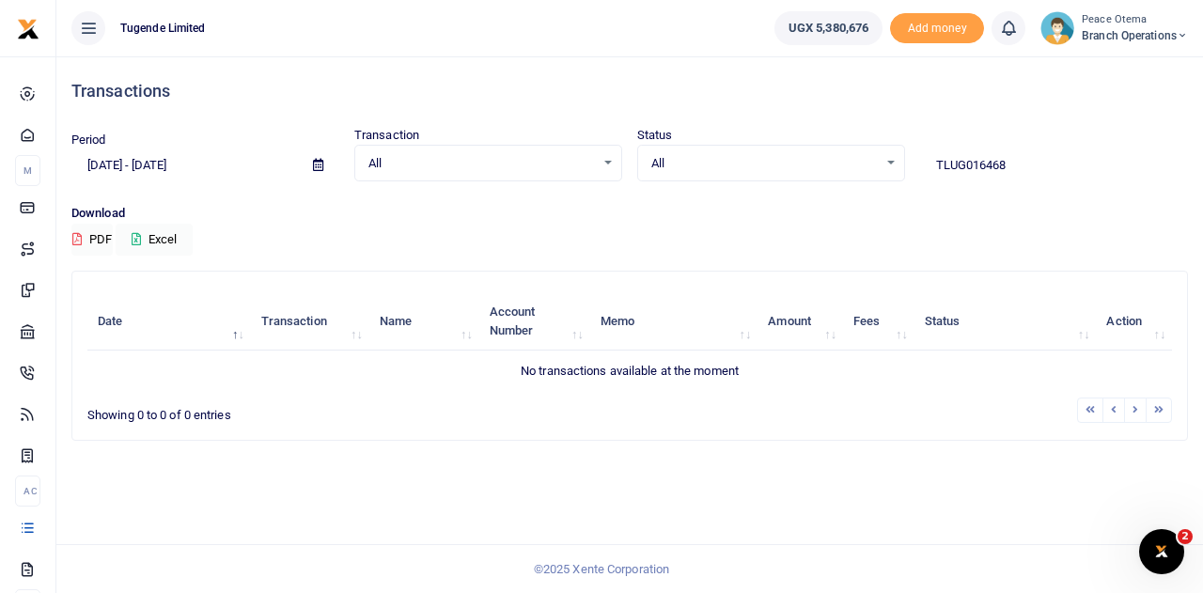
click at [1019, 170] on input "TLUG016468" at bounding box center [1054, 165] width 268 height 32
type input "TLUG016468"
click at [1019, 170] on input "TLUG016468" at bounding box center [1054, 165] width 268 height 32
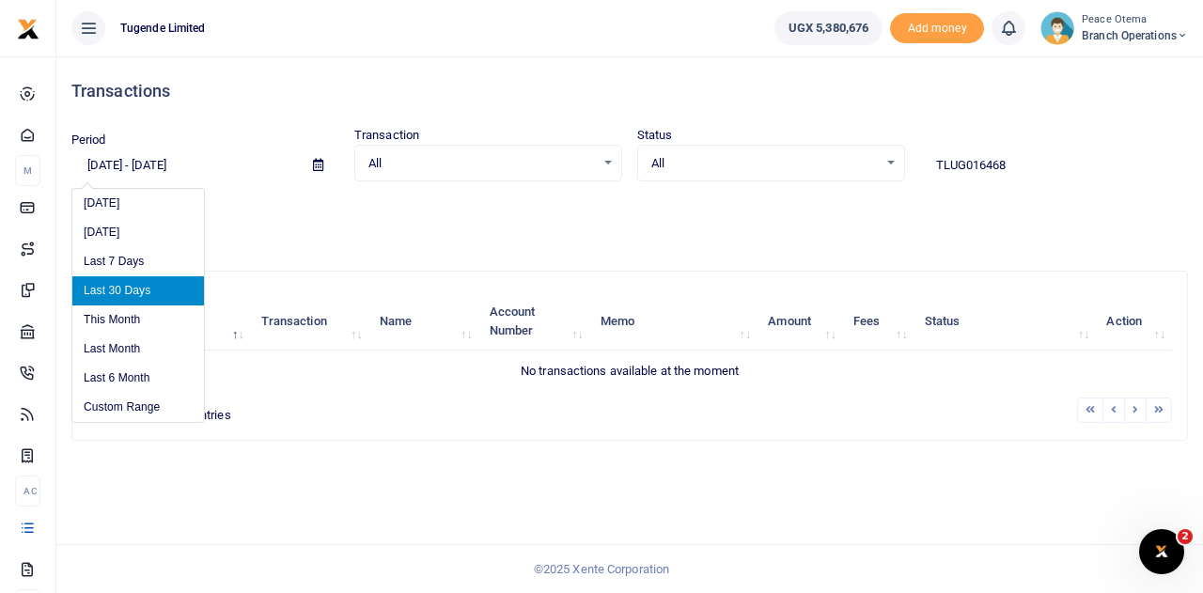
click at [117, 157] on input "08/21/2025 - 09/19/2025" at bounding box center [184, 165] width 226 height 32
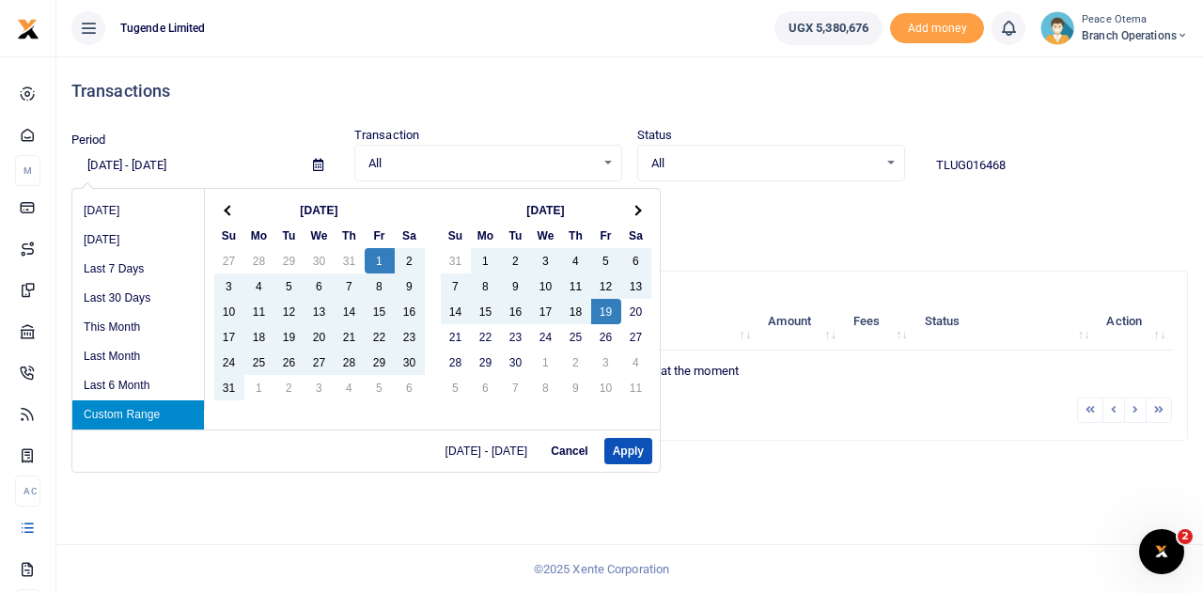
type input "08/01/2025 - 09/19/2025"
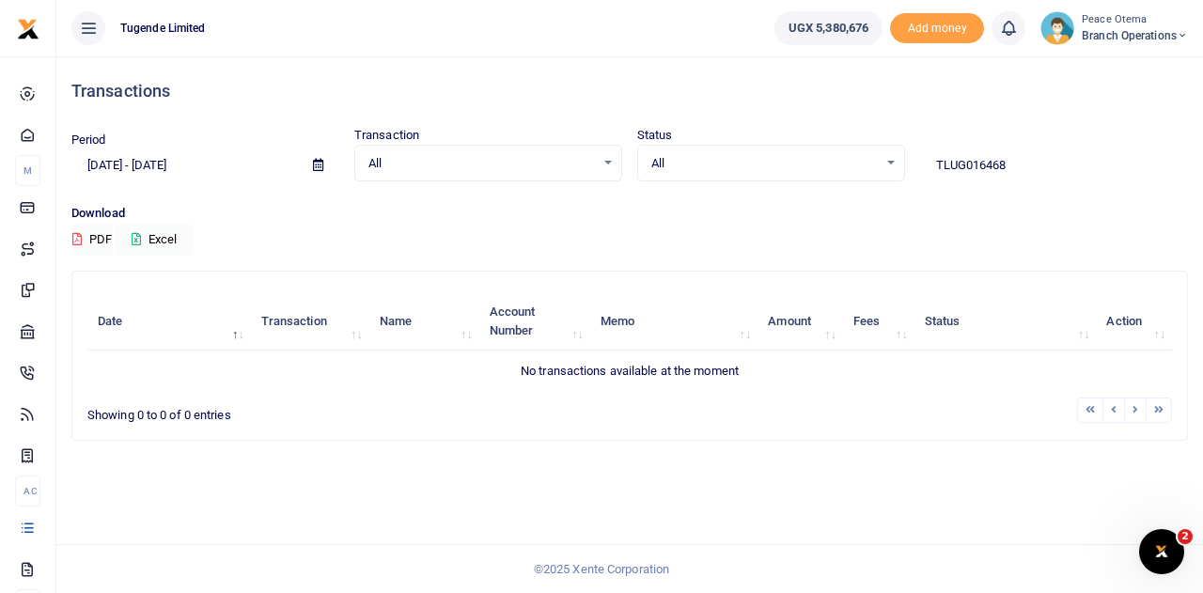
click at [1009, 167] on input "TLUG016468" at bounding box center [1054, 165] width 268 height 32
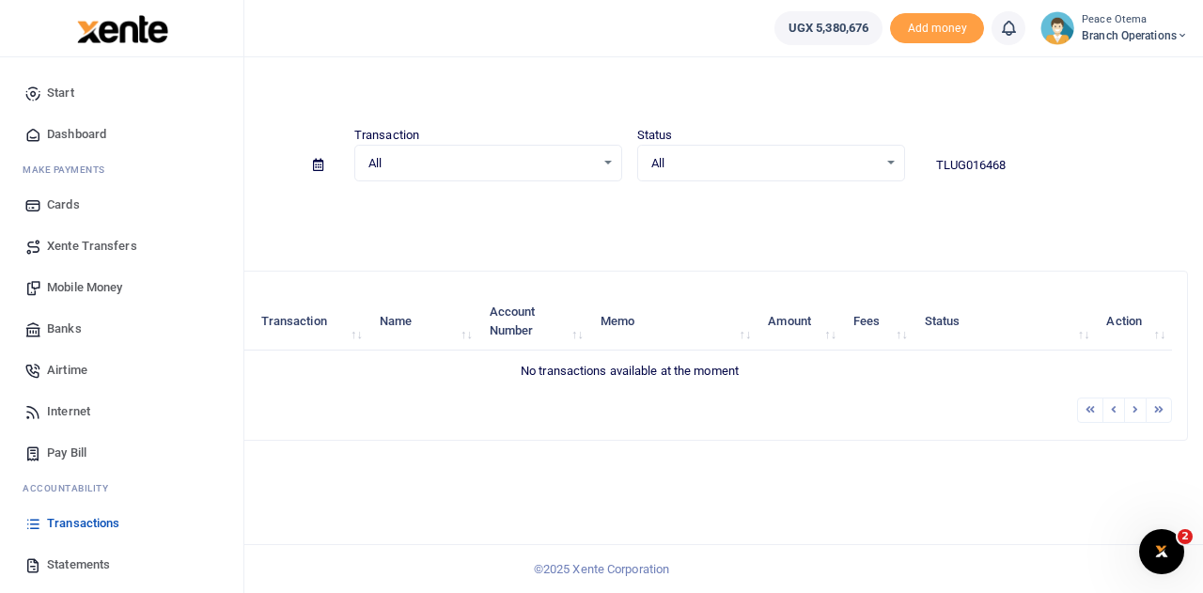
click at [71, 244] on span "Xente Transfers" at bounding box center [92, 246] width 90 height 19
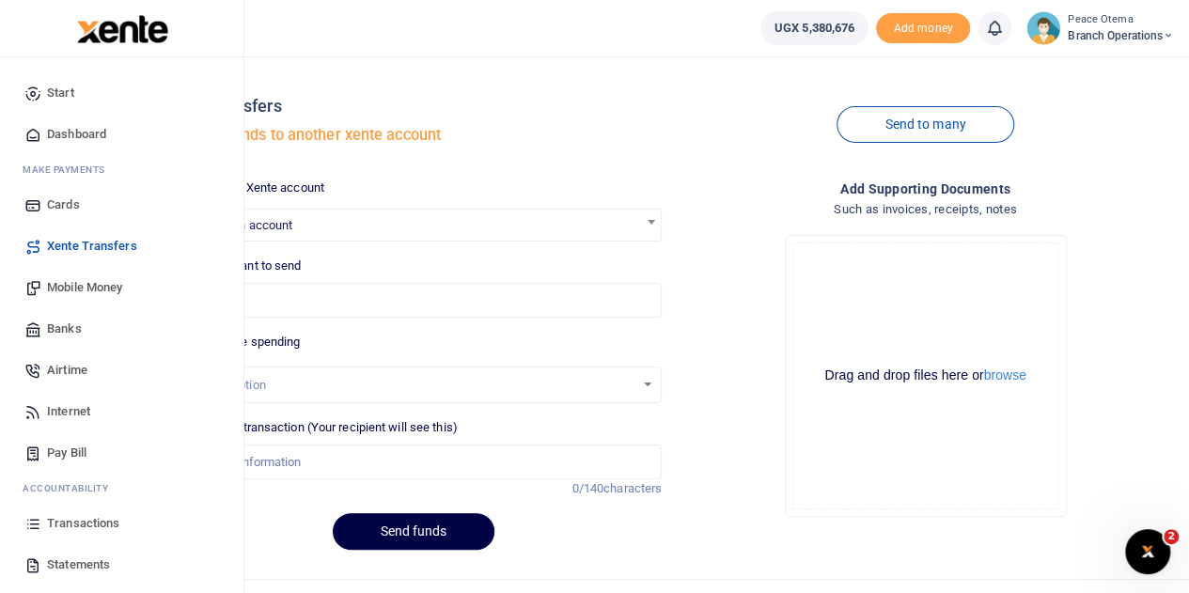
click at [56, 289] on span "Mobile Money" at bounding box center [84, 287] width 75 height 19
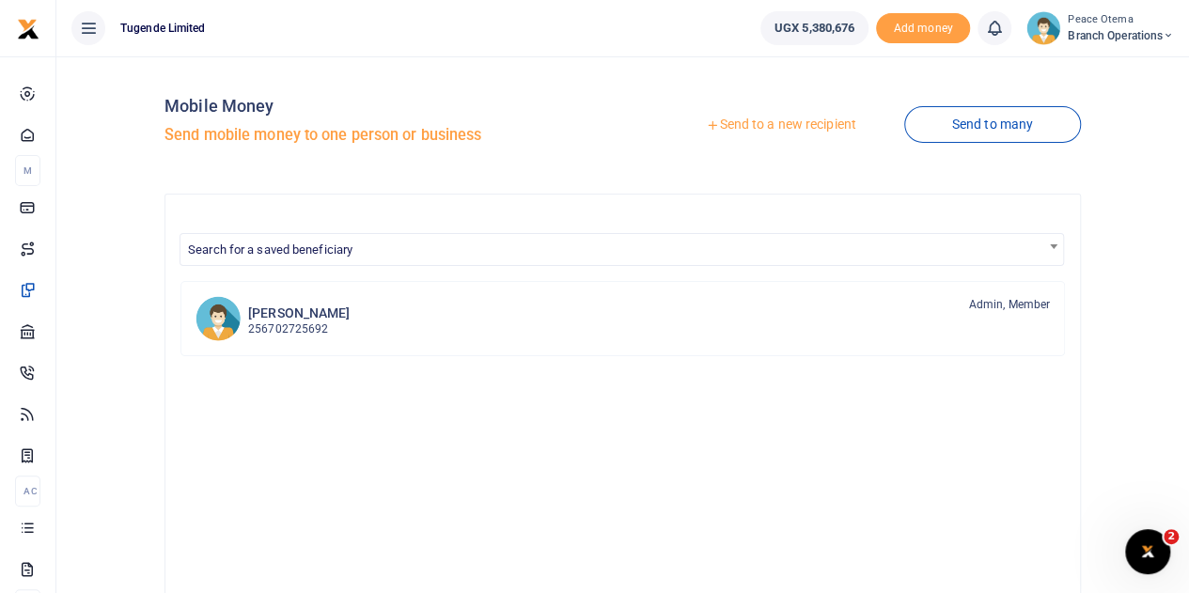
click at [706, 125] on icon at bounding box center [712, 124] width 13 height 13
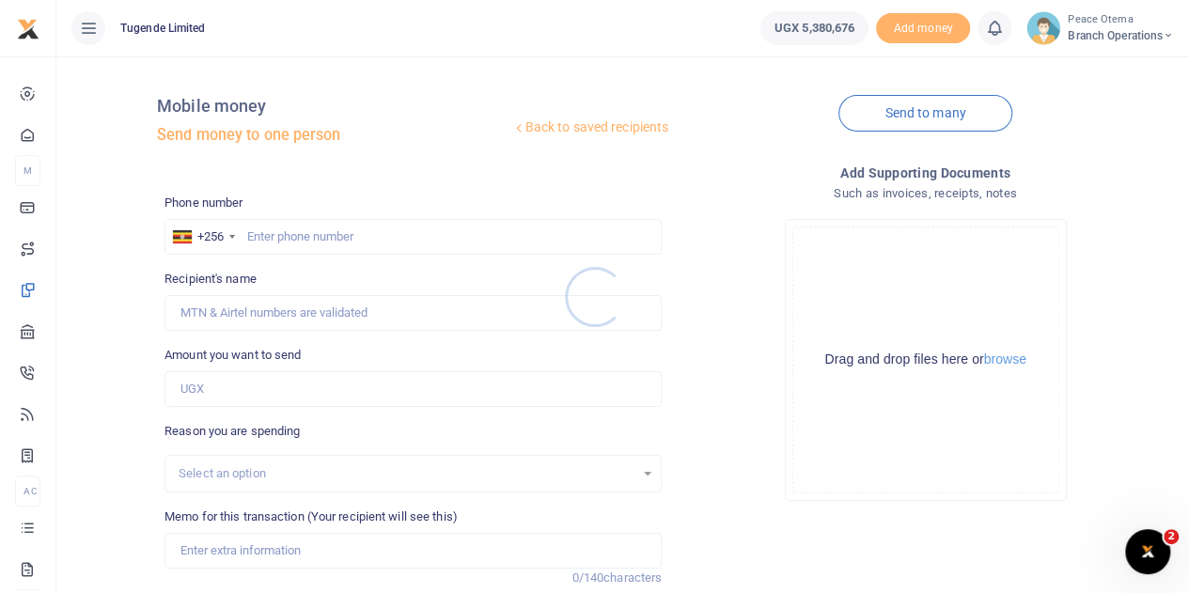
click at [251, 240] on div at bounding box center [594, 296] width 1189 height 593
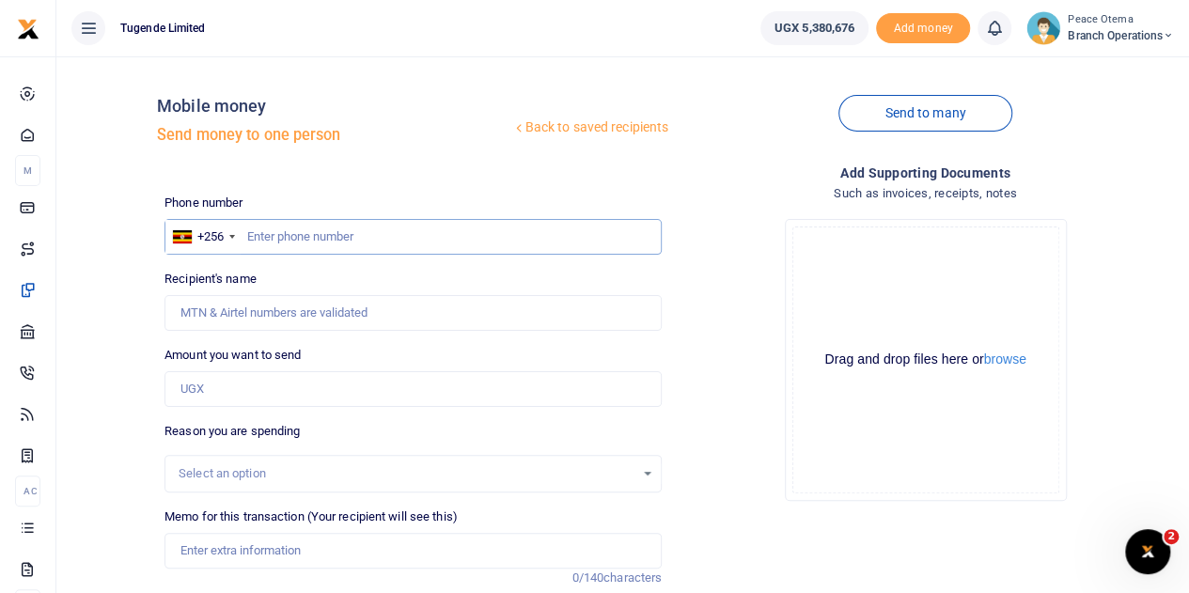
click at [251, 240] on input "text" at bounding box center [412, 237] width 497 height 36
paste input "0772209956"
type input "0772209956"
type input "Patrick Kisembo"
type input "772209956"
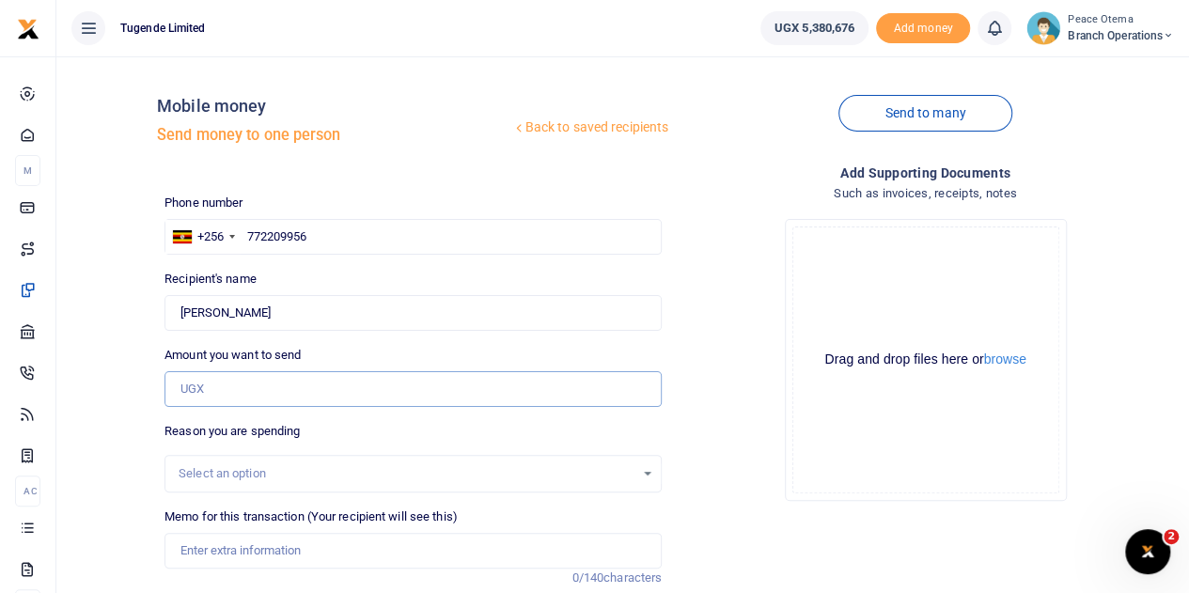
click at [236, 380] on input "Amount you want to send" at bounding box center [412, 389] width 497 height 36
click at [194, 392] on input "Amount you want to send" at bounding box center [412, 389] width 497 height 36
paste input "52,000.00"
type input "52,000"
click at [212, 548] on input "Memo for this transaction (Your recipient will see this)" at bounding box center [412, 551] width 497 height 36
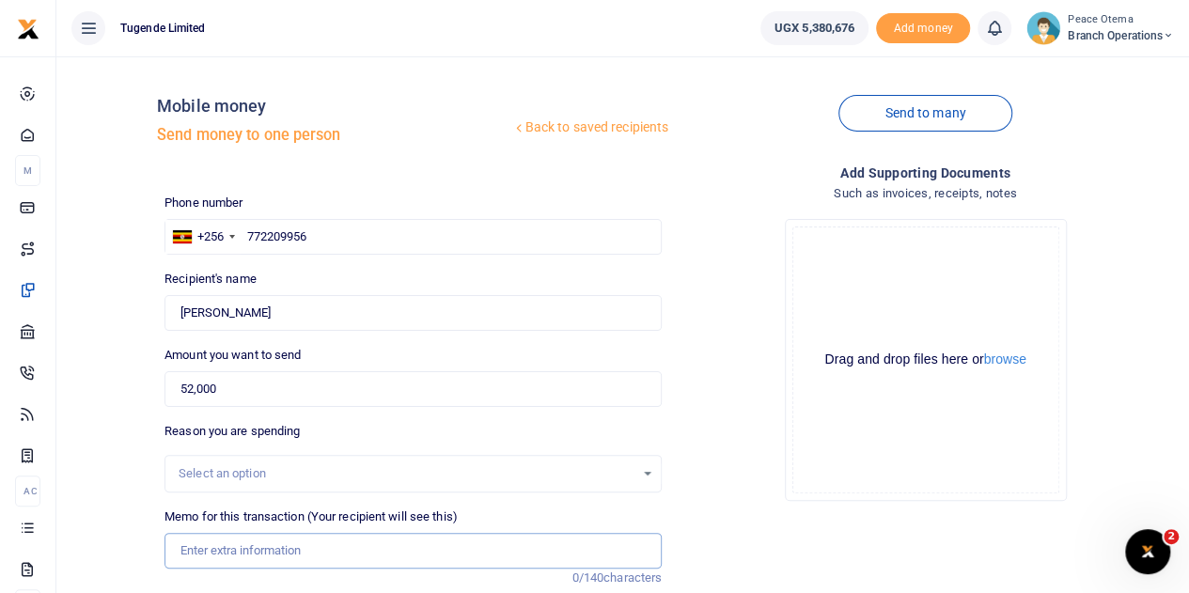
paste input "TLUG-016468"
click at [269, 550] on input "TLUG016468" at bounding box center [412, 551] width 497 height 36
type input "TLUG016468 Fortportal office cleaning"
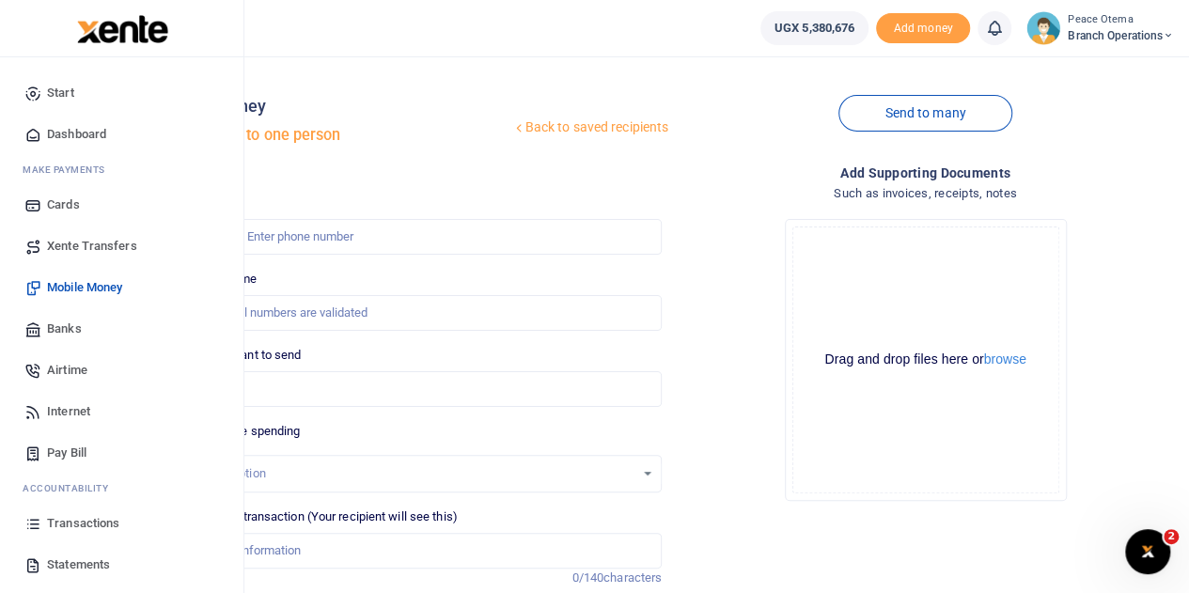
click at [72, 521] on span "Transactions" at bounding box center [83, 523] width 72 height 19
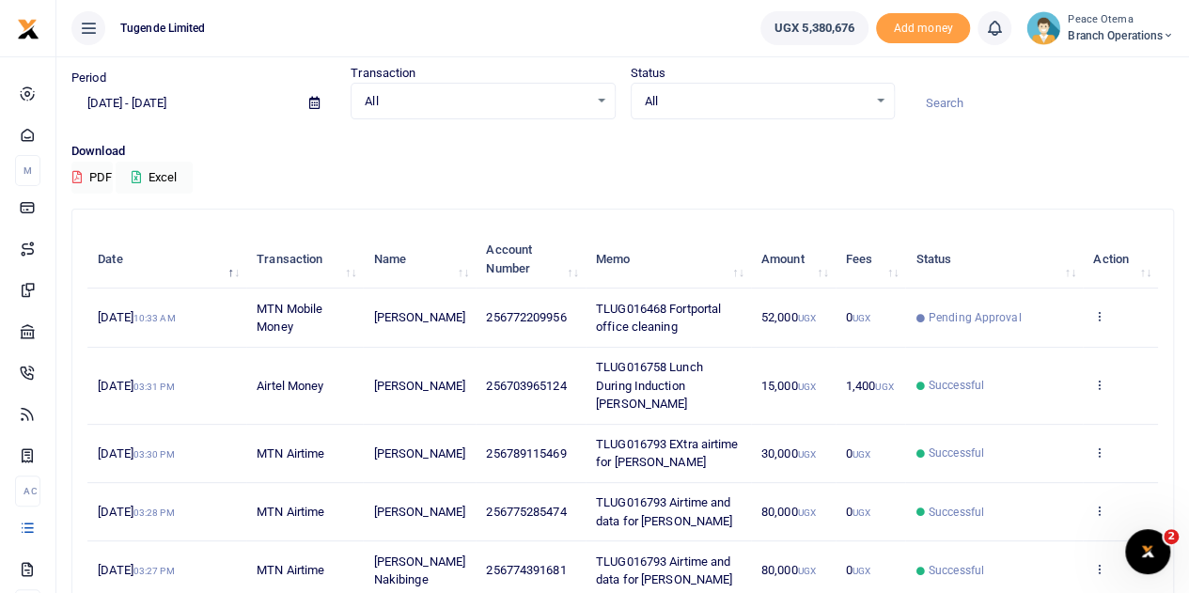
scroll to position [61, 0]
click at [954, 89] on input at bounding box center [1042, 104] width 264 height 32
paste input "TLUG-016664"
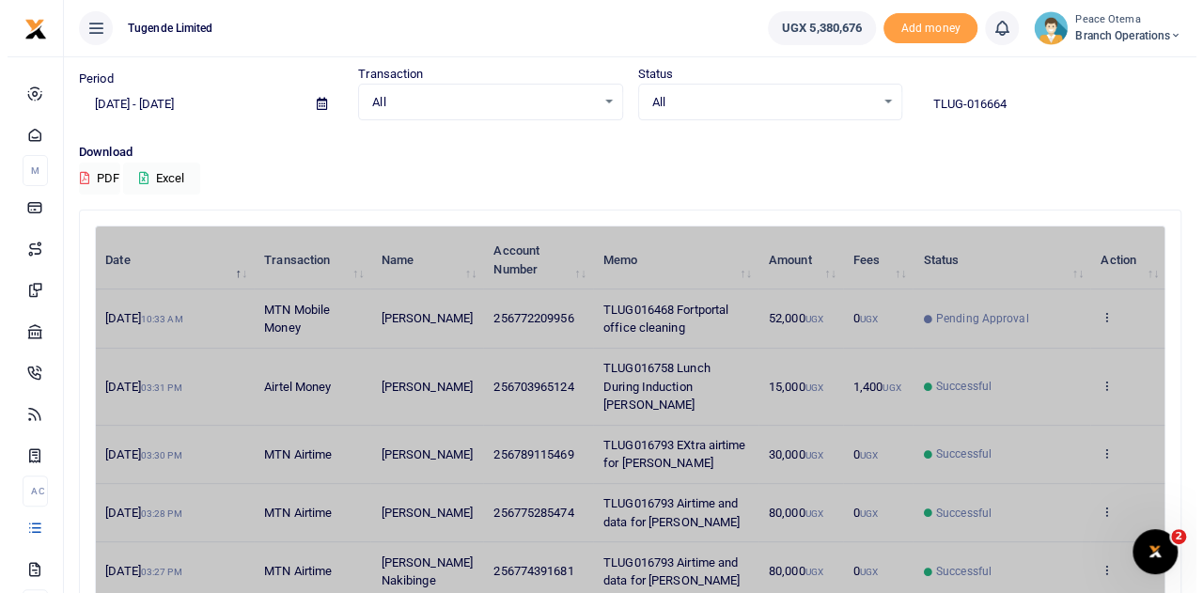
scroll to position [0, 0]
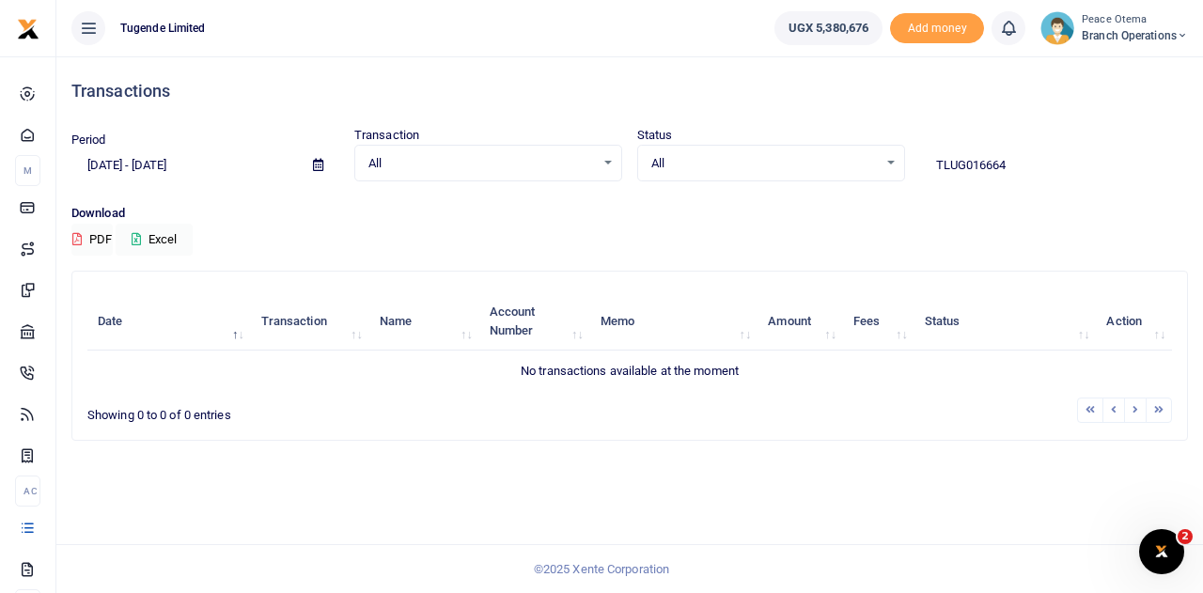
click at [1023, 166] on input "TLUG016664" at bounding box center [1054, 165] width 268 height 32
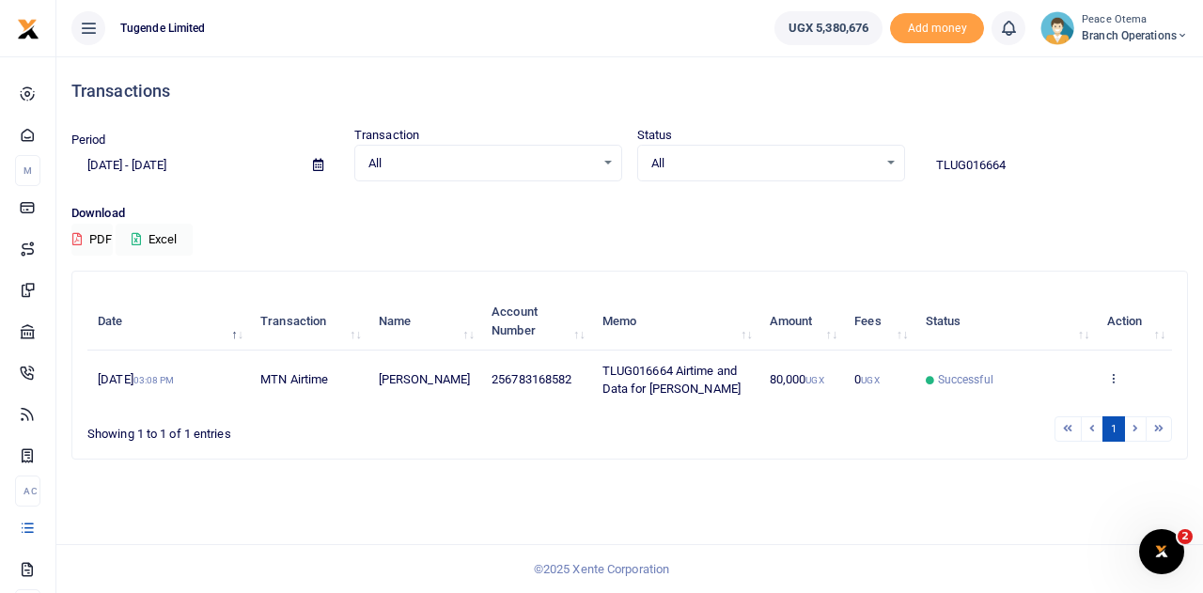
drag, startPoint x: 1026, startPoint y: 163, endPoint x: 842, endPoint y: 165, distance: 184.2
click at [842, 165] on div "Period [DATE] - [DATE] Transaction All Select an option... All Airtime Internet…" at bounding box center [630, 153] width 1132 height 55
paste input "-01664"
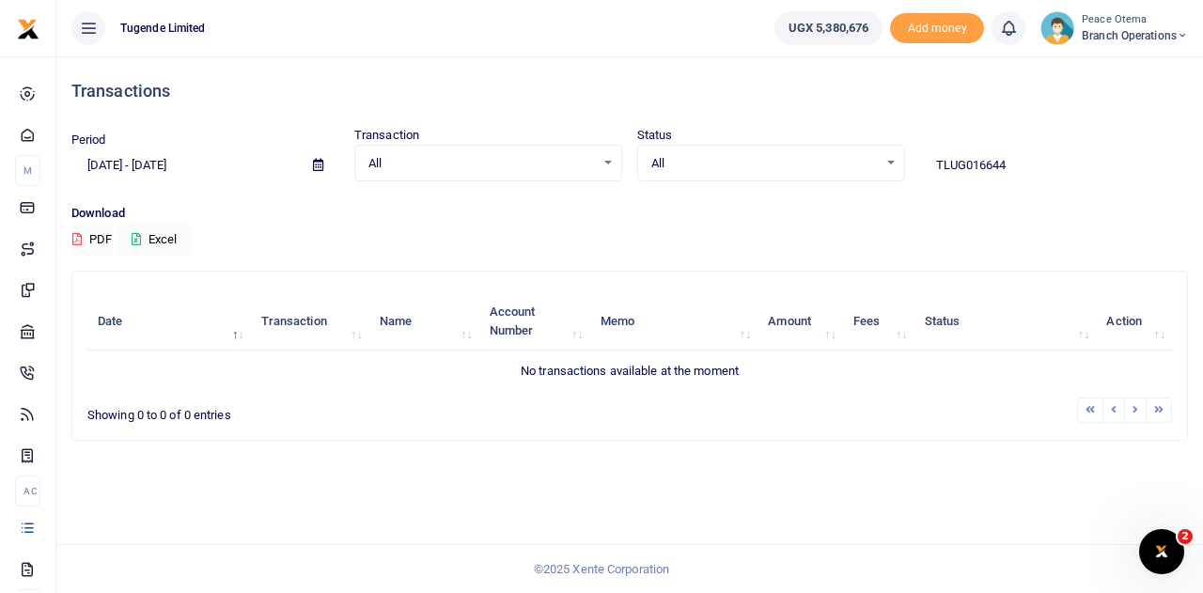
click at [1019, 158] on input "TLUG016644" at bounding box center [1054, 165] width 268 height 32
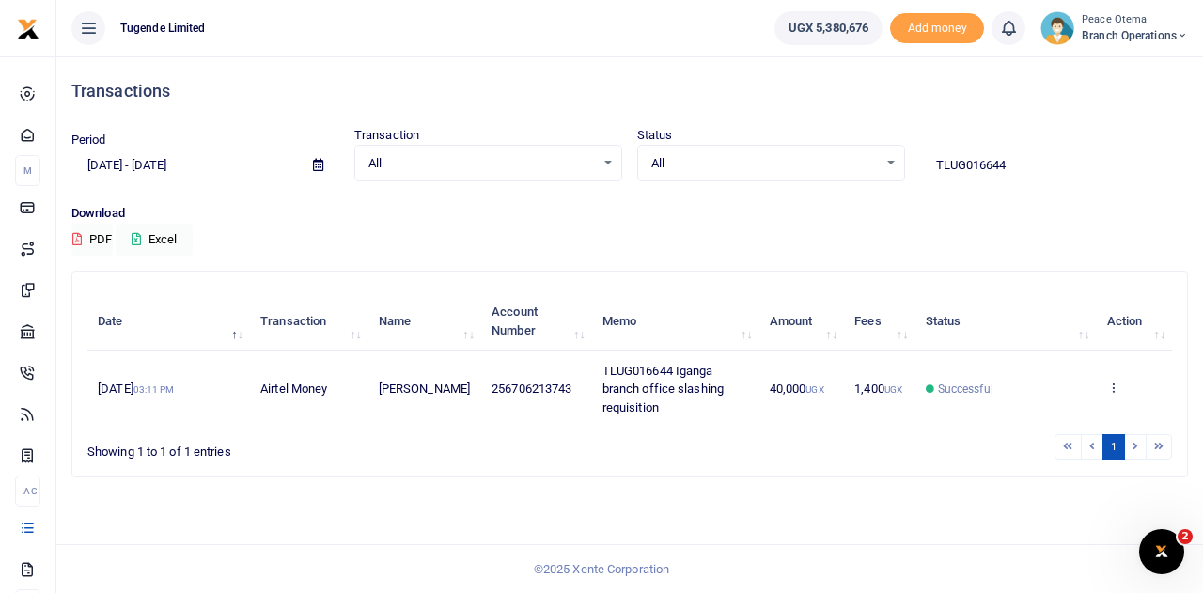
drag, startPoint x: 1007, startPoint y: 176, endPoint x: 867, endPoint y: 177, distance: 139.1
click at [867, 177] on div "Period [DATE] - [DATE] Transaction All Select an option... All Airtime Internet…" at bounding box center [630, 153] width 1132 height 55
paste input "-016529"
click at [1020, 165] on input "TLUG016529" at bounding box center [1054, 165] width 268 height 32
type input "TLUG016529"
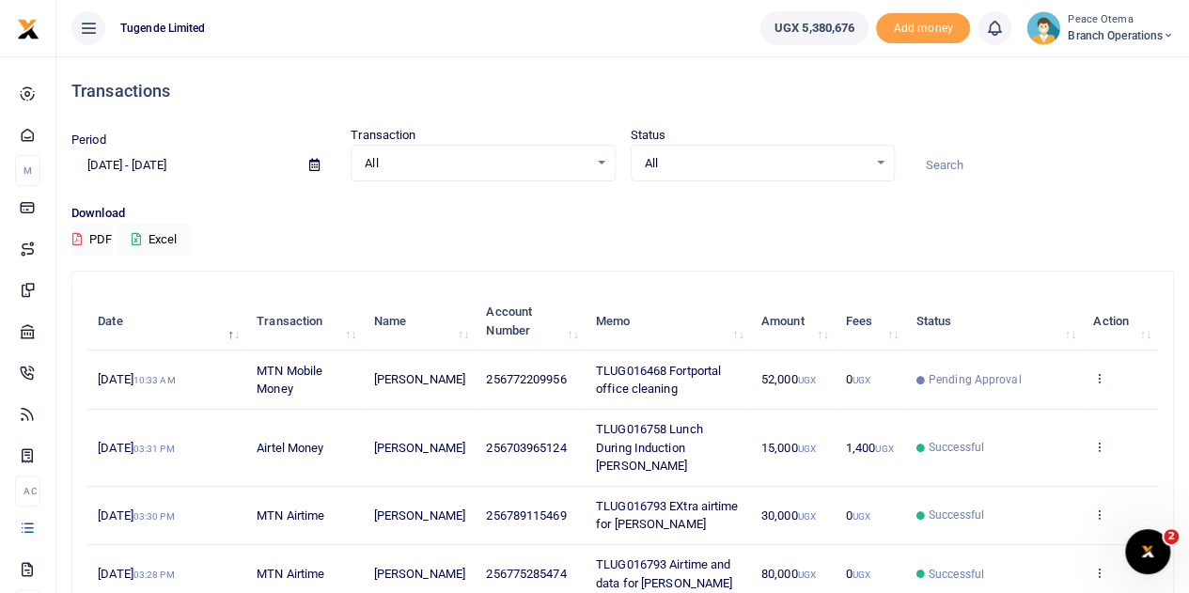
click at [949, 157] on input at bounding box center [1042, 165] width 264 height 32
paste input "TLUG-016646"
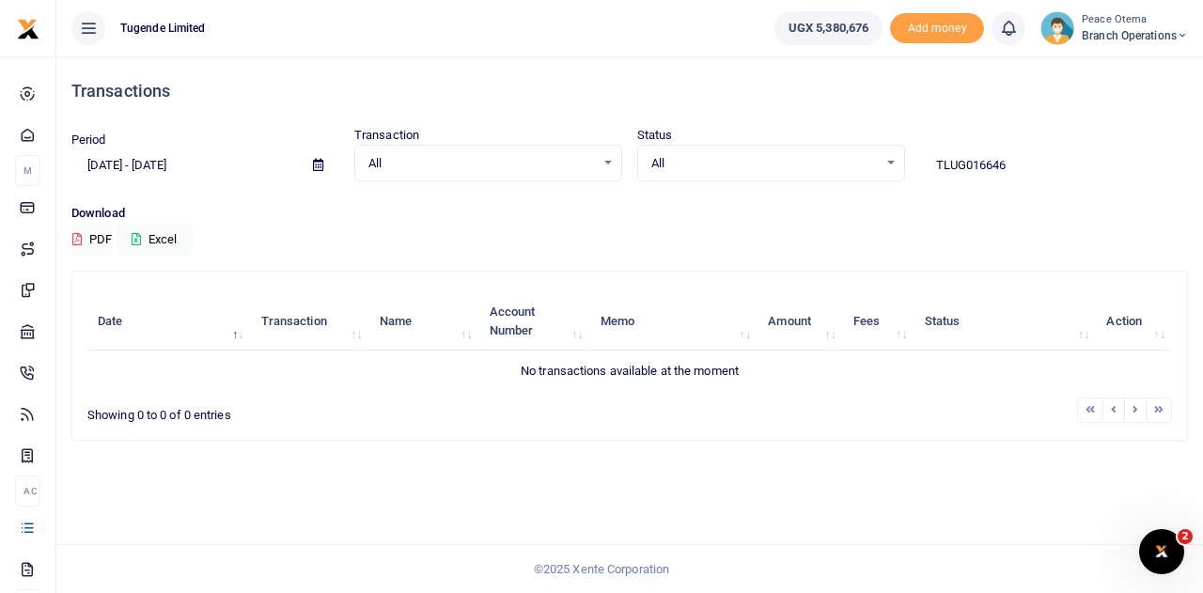
click at [1021, 156] on input "TLUG016646" at bounding box center [1054, 165] width 268 height 32
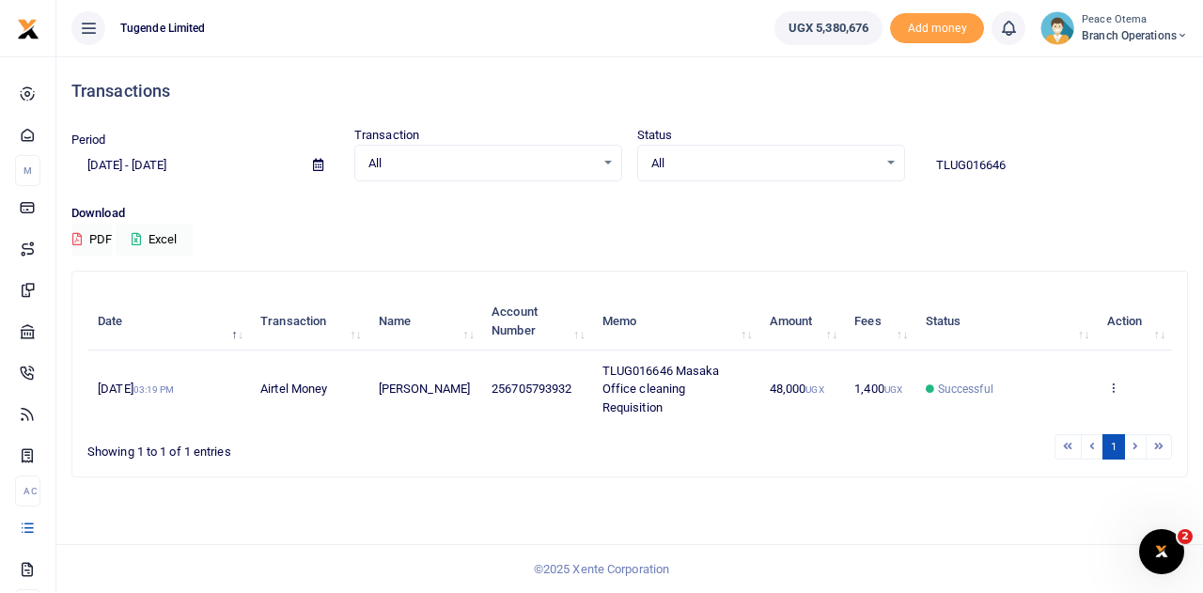
drag, startPoint x: 1018, startPoint y: 168, endPoint x: 882, endPoint y: 171, distance: 135.4
click at [882, 171] on div "Period [DATE] - [DATE] Transaction All Select an option... All Airtime Internet…" at bounding box center [630, 153] width 1132 height 55
paste input "-016793"
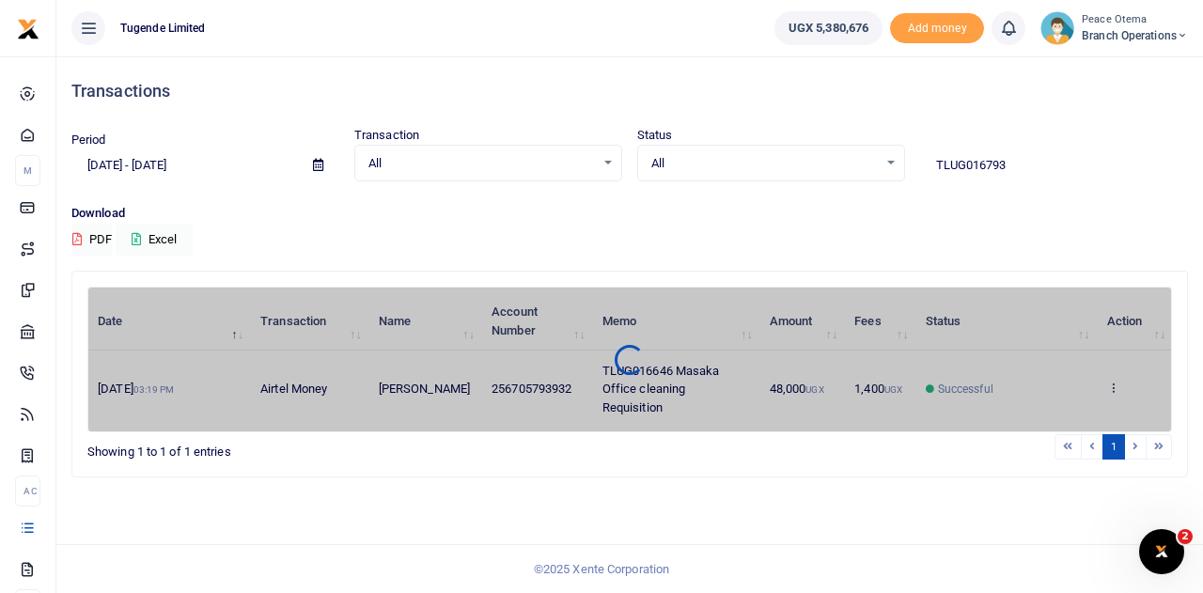
type input "TLUG016793"
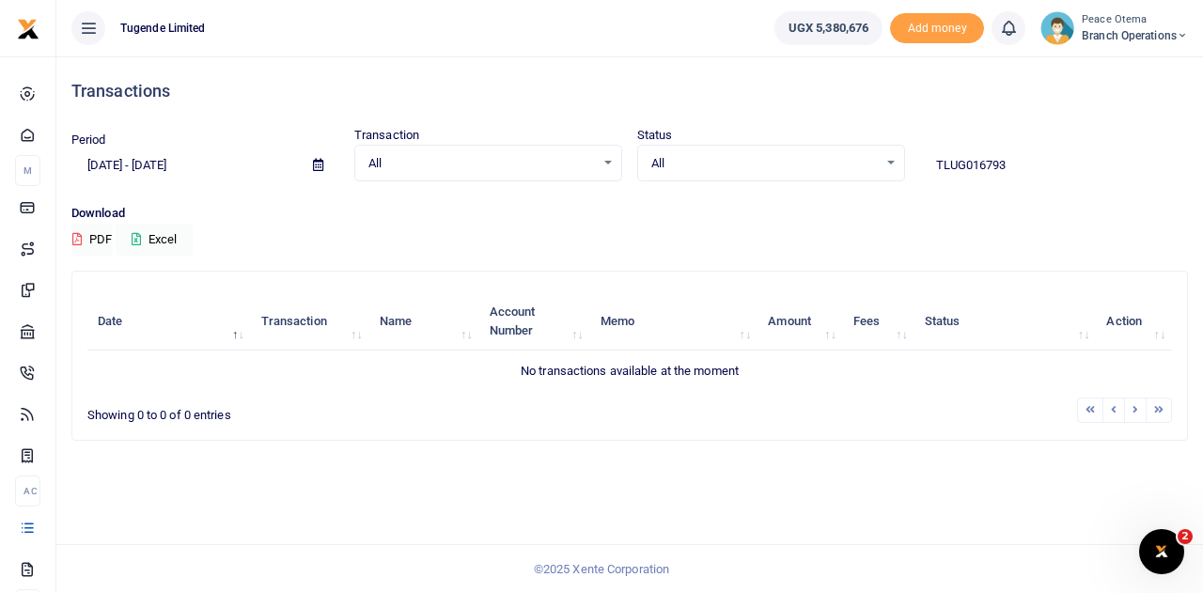
click at [1044, 168] on input "TLUG016793" at bounding box center [1054, 165] width 268 height 32
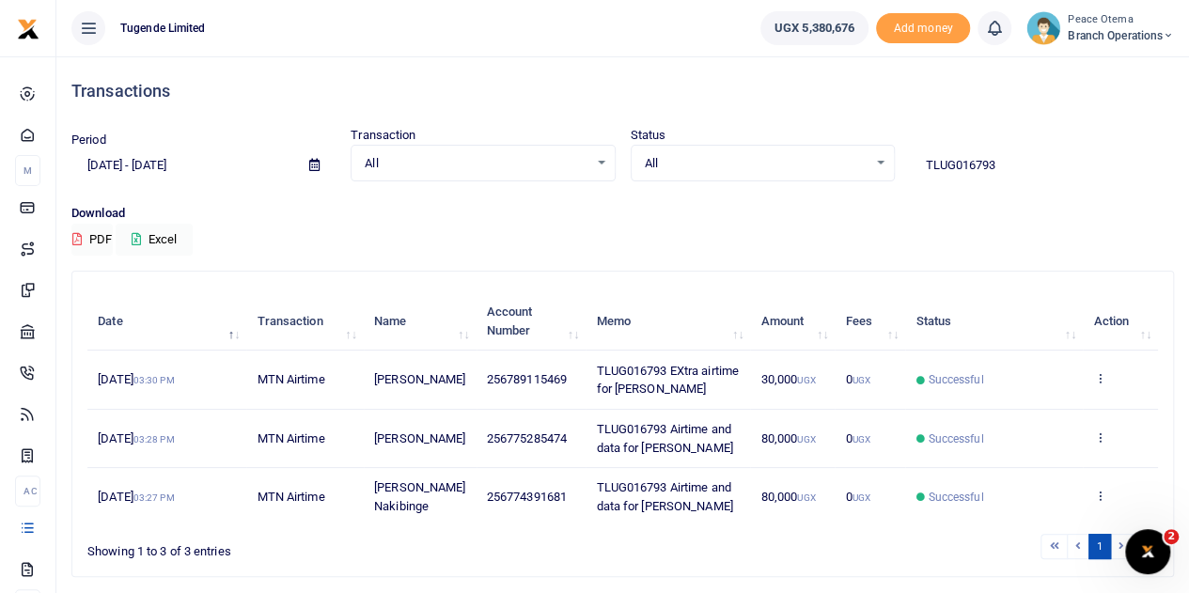
click at [1019, 166] on input "TLUG016793" at bounding box center [1042, 165] width 264 height 32
